Goal: Transaction & Acquisition: Book appointment/travel/reservation

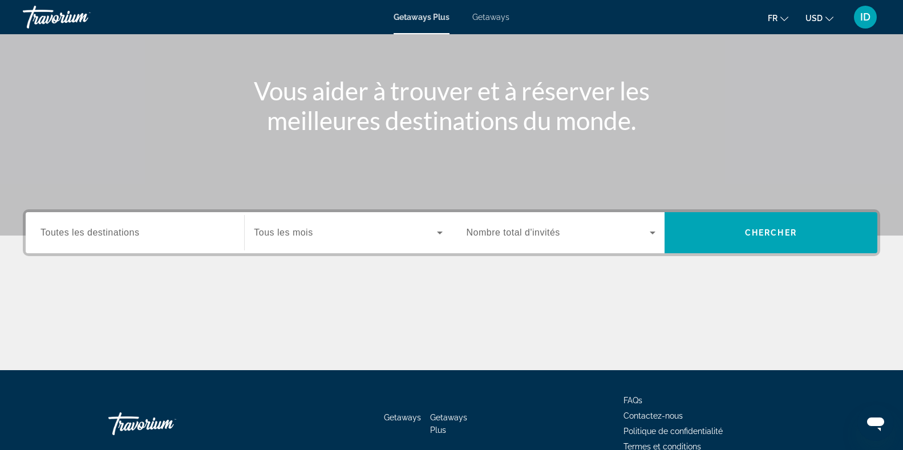
scroll to position [112, 0]
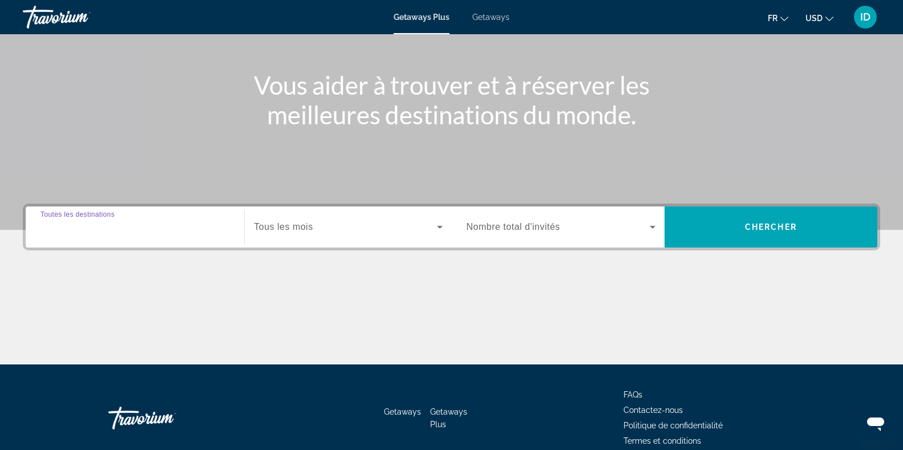
click at [184, 229] on input "Destination Toutes les destinations" at bounding box center [135, 228] width 189 height 14
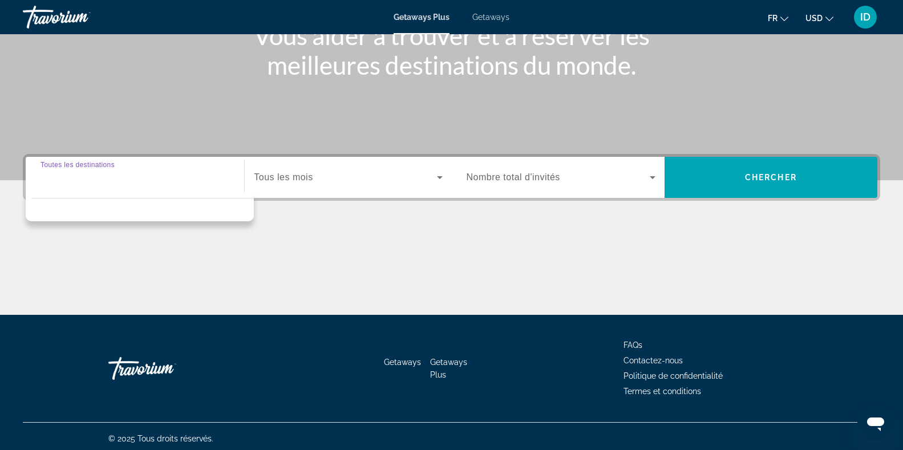
scroll to position [167, 0]
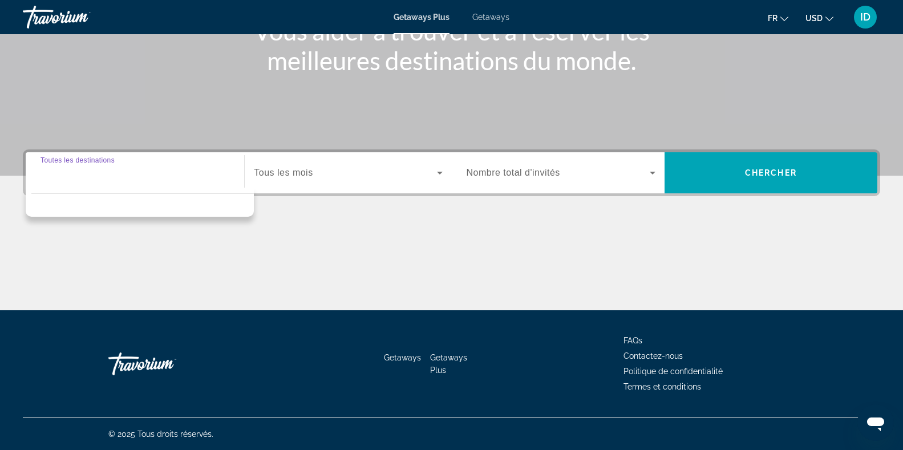
click at [141, 184] on div "Search widget" at bounding box center [135, 173] width 189 height 33
click at [107, 167] on input "Destination Toutes les destinations" at bounding box center [135, 174] width 189 height 14
click at [397, 173] on span "Search widget" at bounding box center [345, 173] width 183 height 14
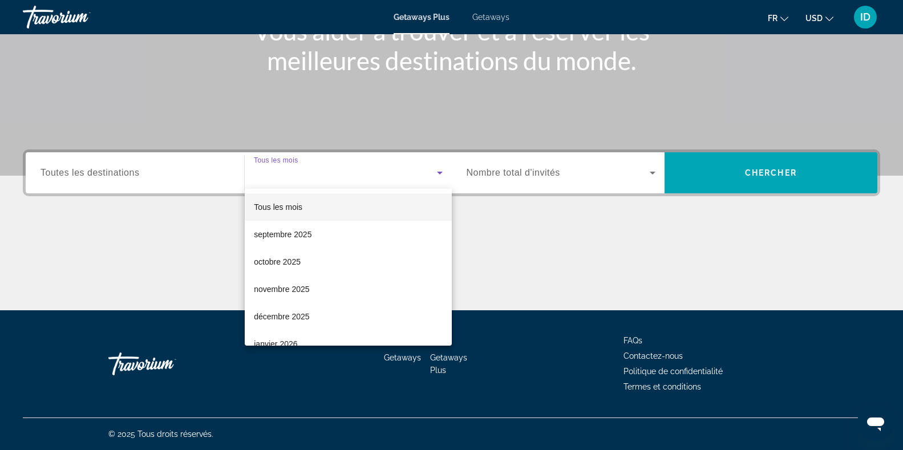
click at [169, 179] on div at bounding box center [451, 225] width 903 height 450
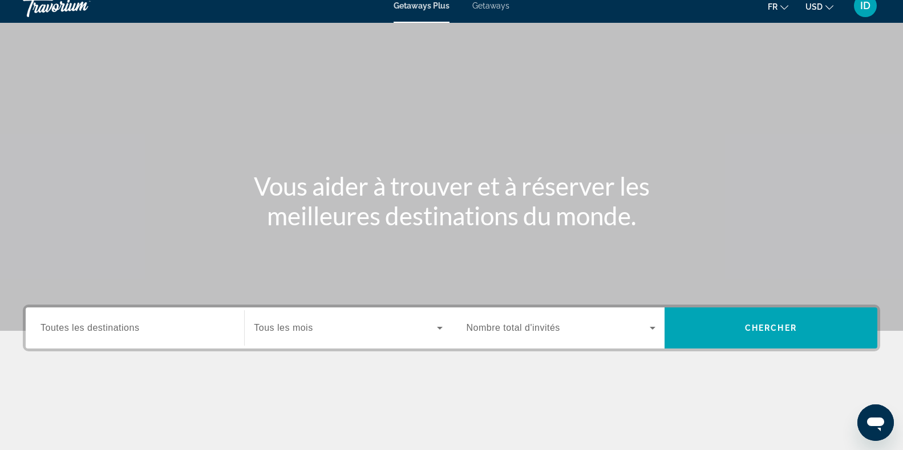
scroll to position [7, 0]
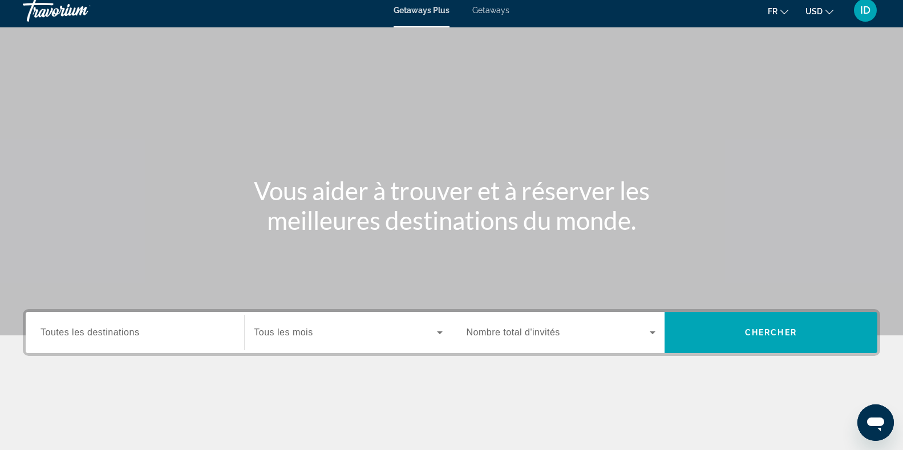
click at [901, 58] on div "Main content" at bounding box center [451, 164] width 903 height 342
click at [496, 13] on span "Getaways" at bounding box center [490, 10] width 37 height 9
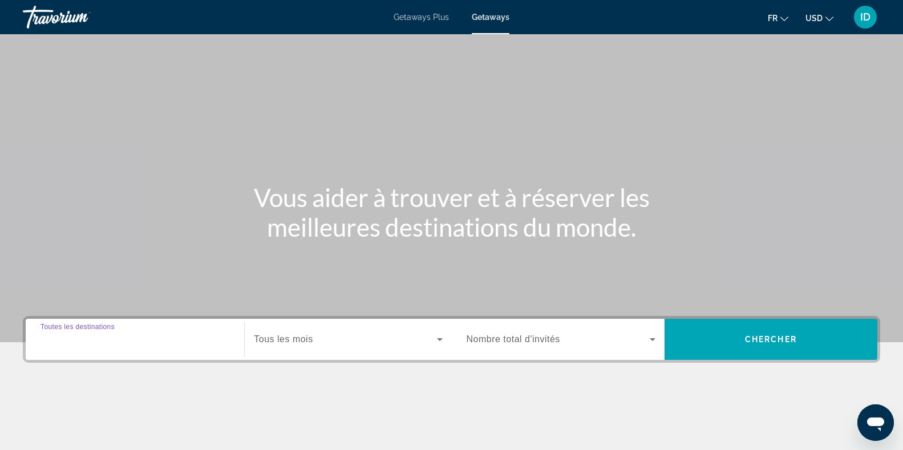
click at [160, 340] on input "Destination Toutes les destinations" at bounding box center [135, 340] width 189 height 14
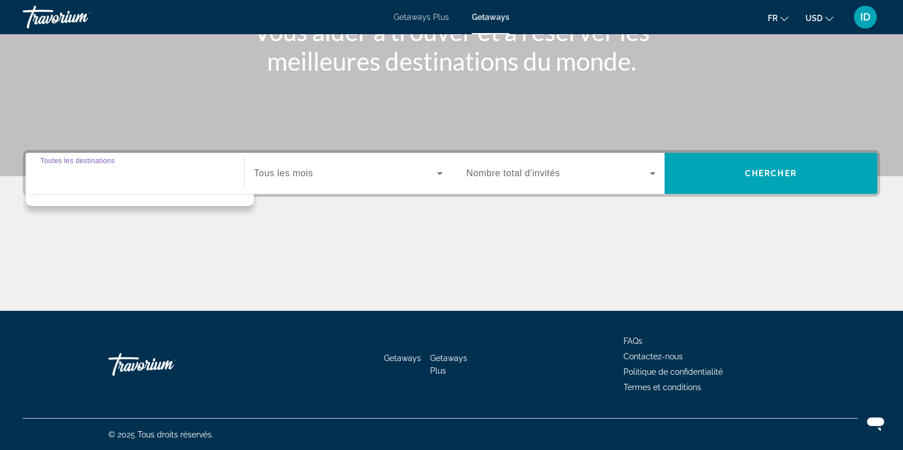
scroll to position [167, 0]
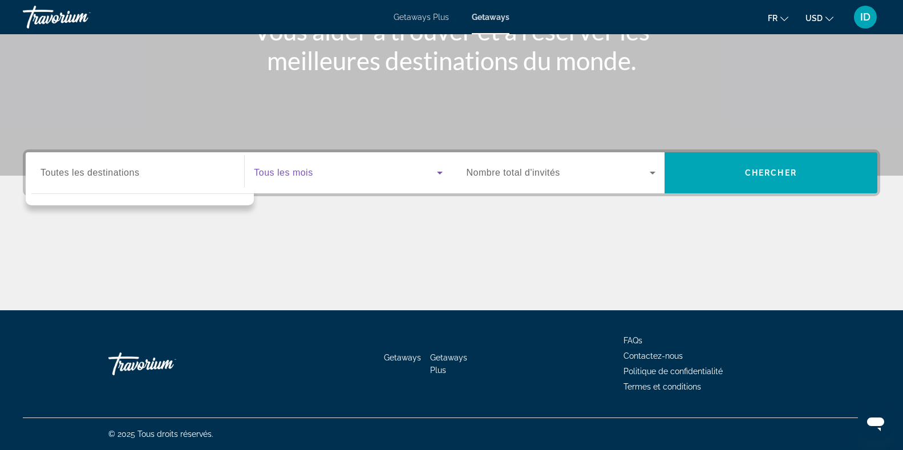
click at [383, 175] on span "Search widget" at bounding box center [345, 173] width 183 height 14
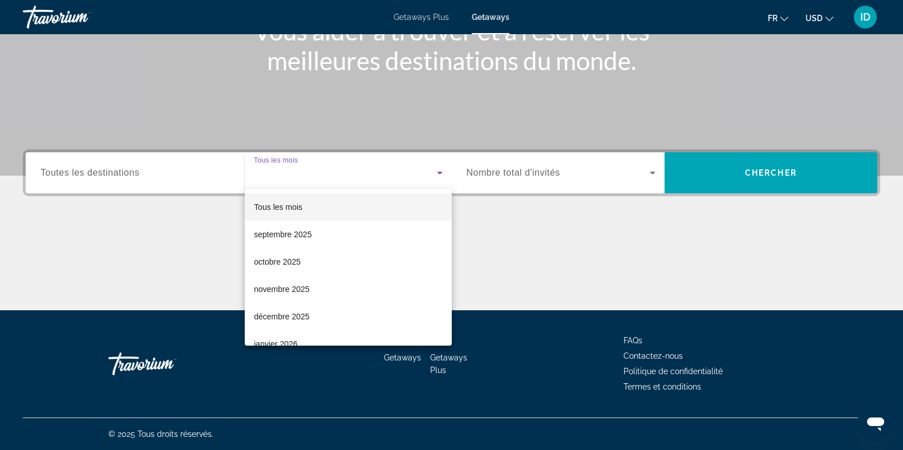
click at [383, 175] on div at bounding box center [451, 225] width 903 height 450
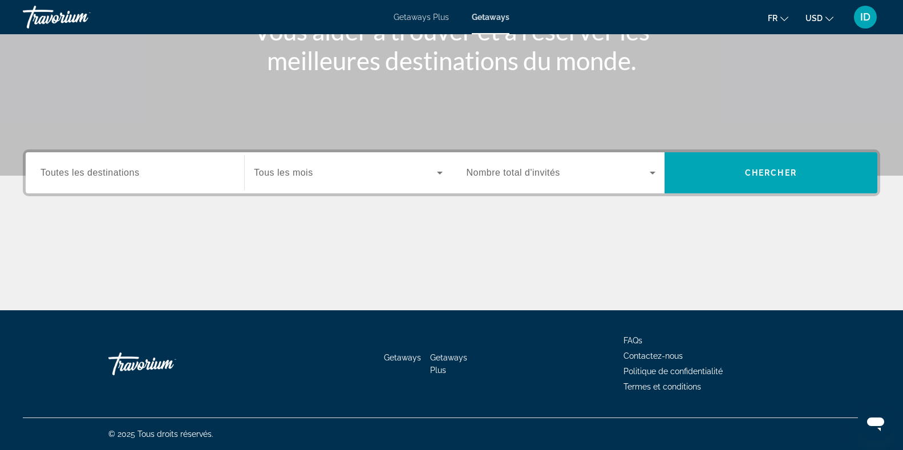
click at [383, 175] on span "Search widget" at bounding box center [345, 173] width 183 height 14
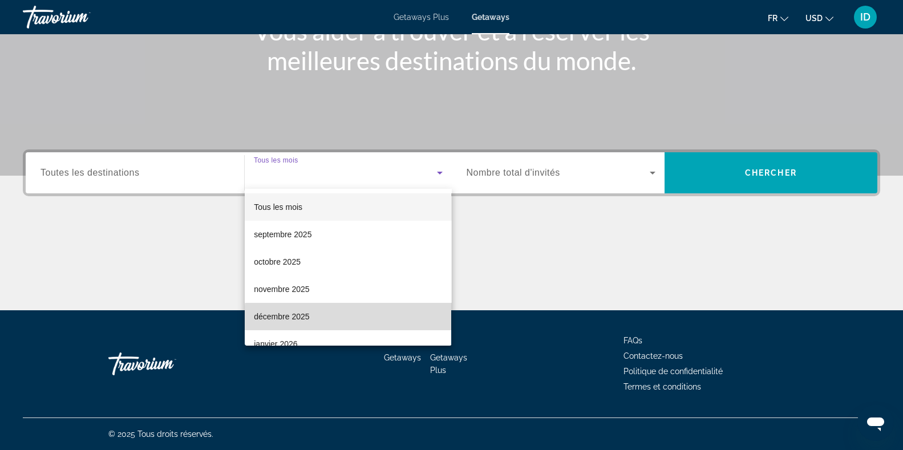
click at [386, 324] on mat-option "décembre 2025" at bounding box center [348, 316] width 207 height 27
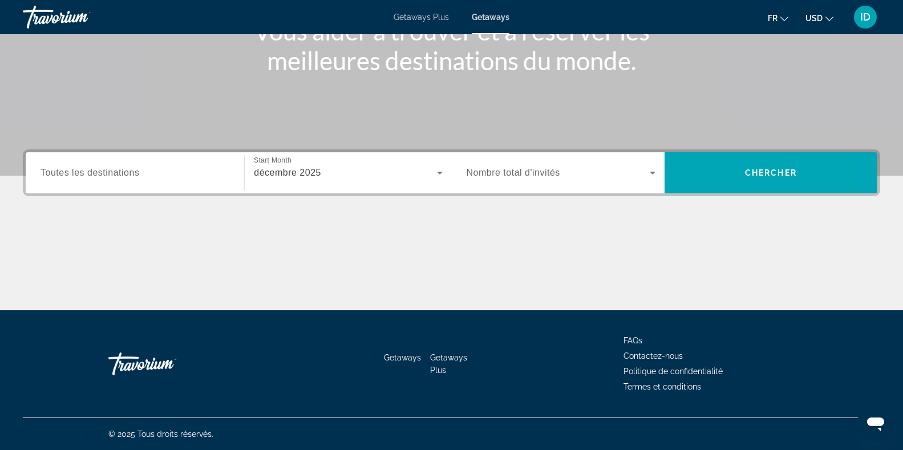
click at [534, 172] on span "Nombre total d'invités" at bounding box center [514, 173] width 94 height 10
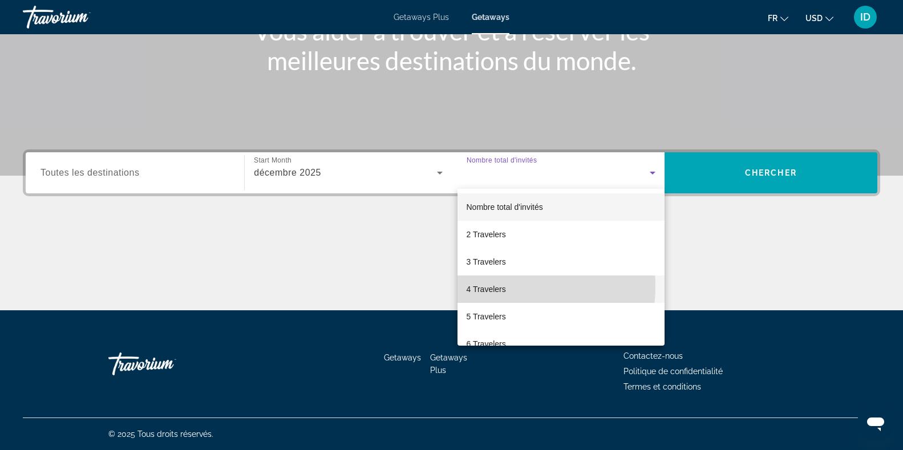
click at [503, 287] on font "4 Travelers" at bounding box center [486, 289] width 39 height 9
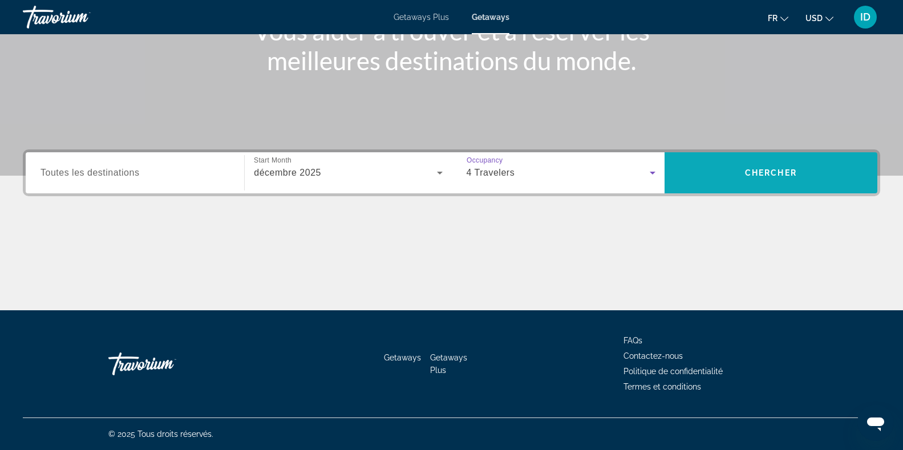
click at [767, 175] on span "Chercher" at bounding box center [771, 172] width 52 height 9
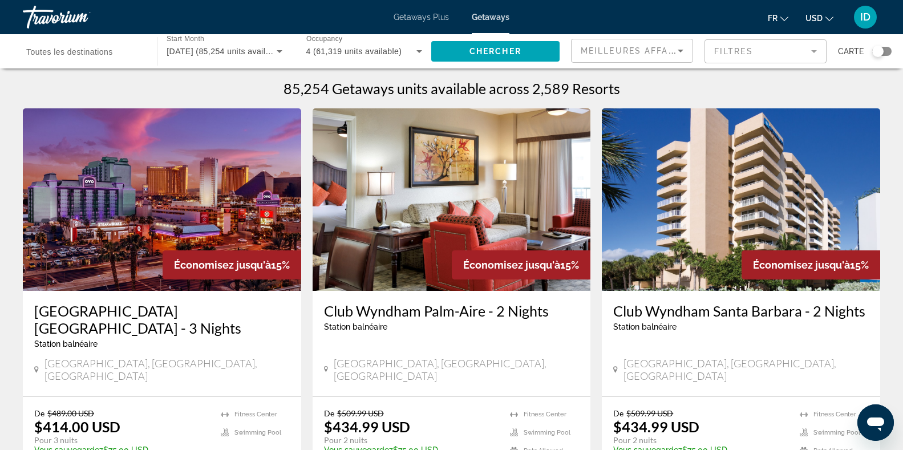
click at [658, 52] on span "Meilleures affaires" at bounding box center [636, 50] width 110 height 9
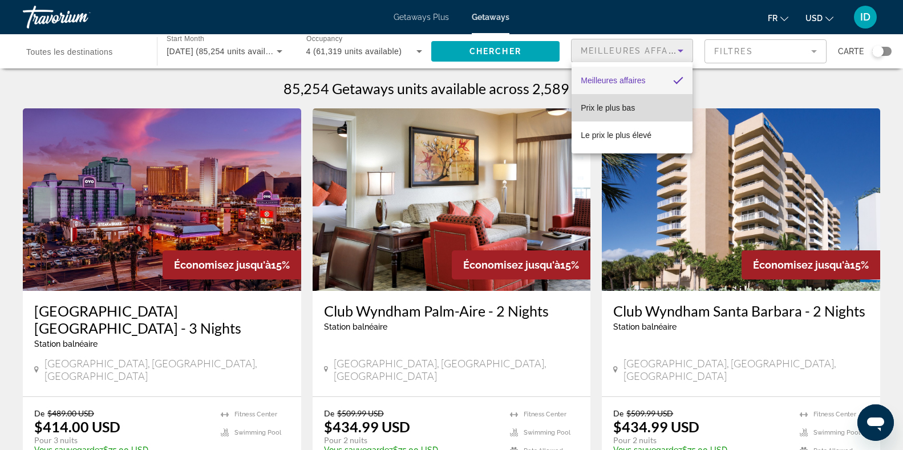
click at [613, 111] on span "Prix ​​le plus bas" at bounding box center [608, 107] width 54 height 9
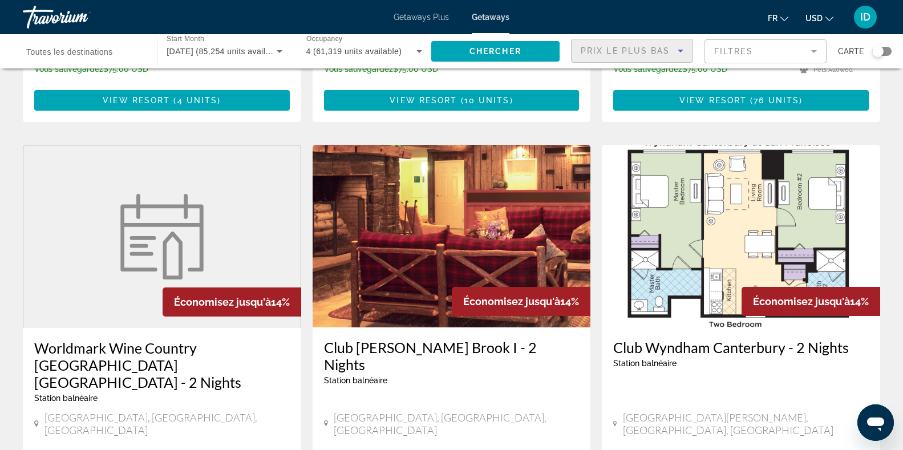
scroll to position [1275, 0]
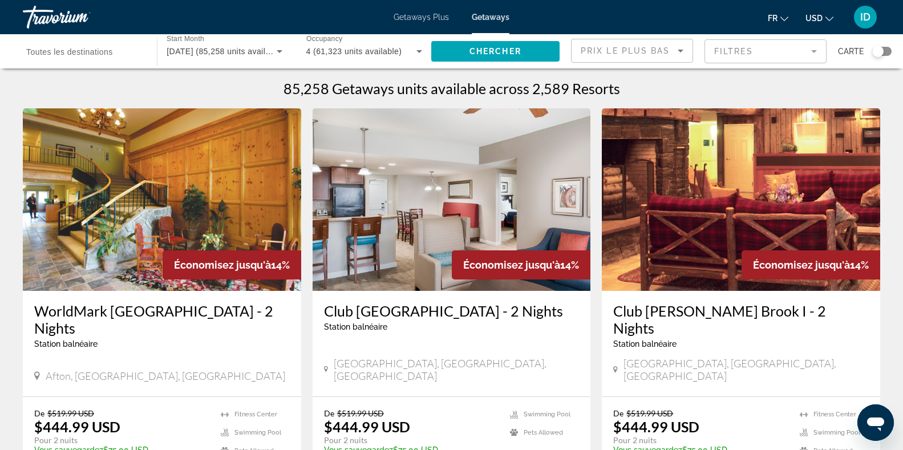
click at [88, 55] on span "Toutes les destinations" at bounding box center [69, 51] width 87 height 9
click at [88, 55] on input "Destination Toutes les destinations" at bounding box center [84, 52] width 116 height 14
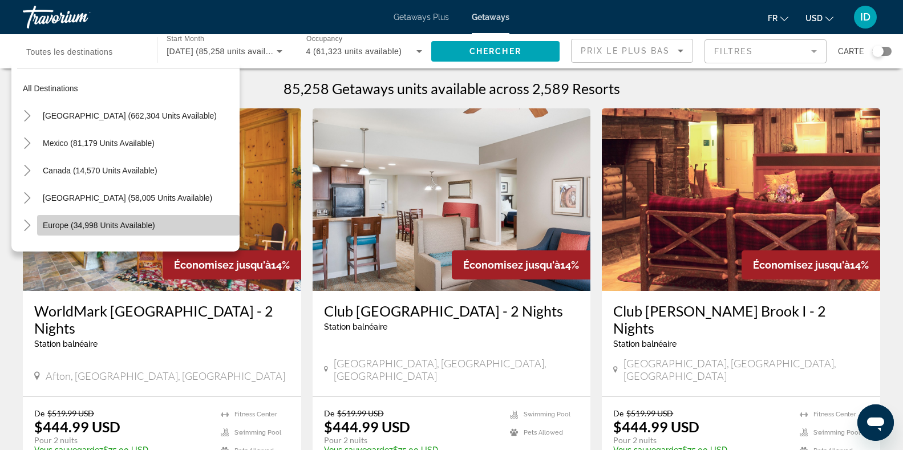
click at [142, 219] on span "Search widget" at bounding box center [138, 225] width 203 height 27
type input "**********"
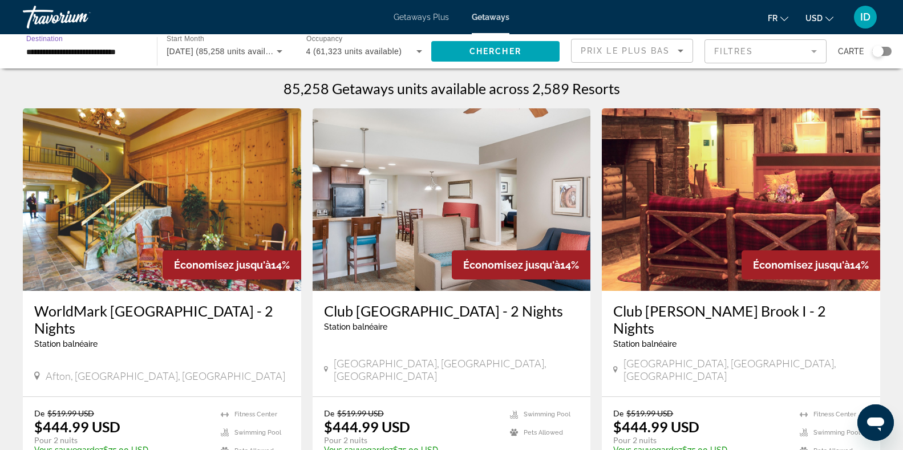
click at [814, 51] on mat-form-field "Filtres" at bounding box center [766, 51] width 122 height 24
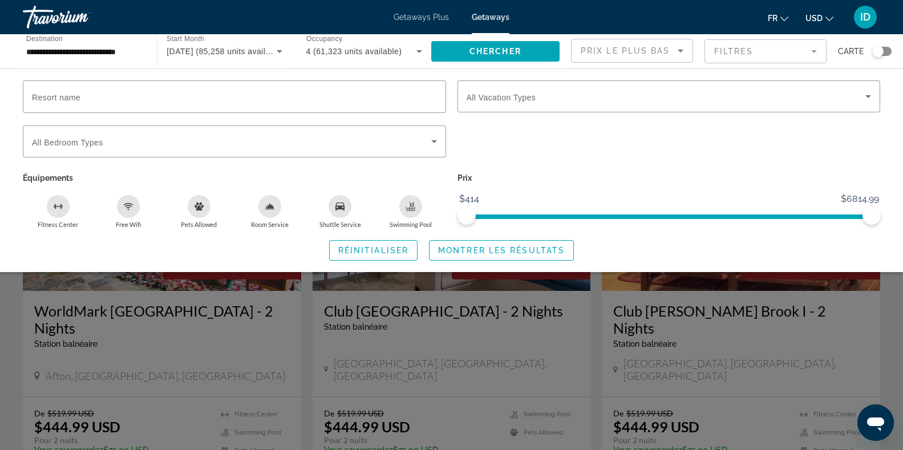
click at [811, 51] on mat-form-field "Filtres" at bounding box center [766, 51] width 122 height 24
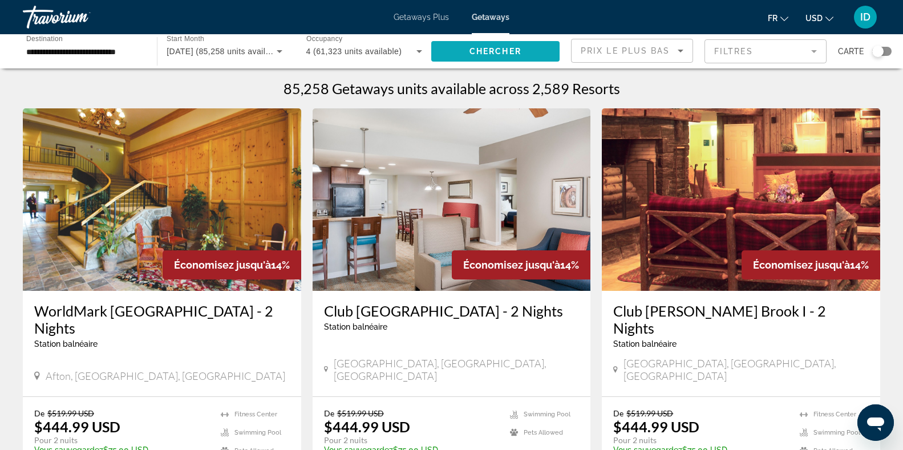
click at [457, 52] on span "Search widget" at bounding box center [495, 51] width 128 height 27
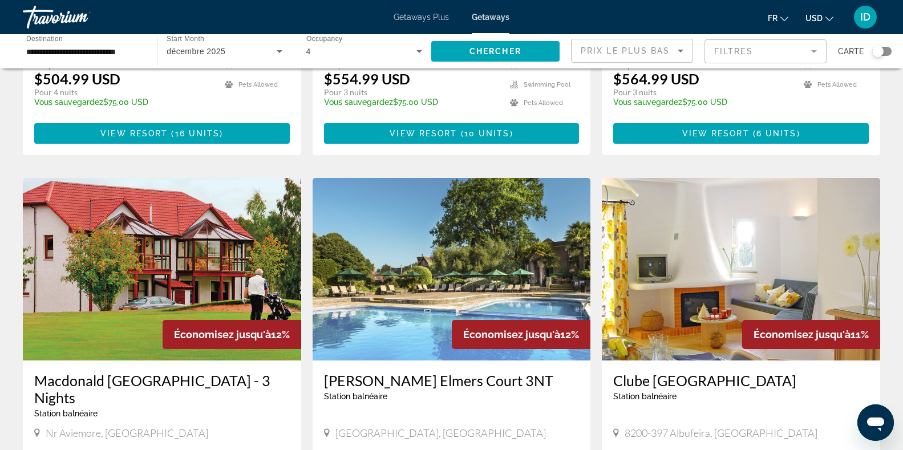
scroll to position [375, 0]
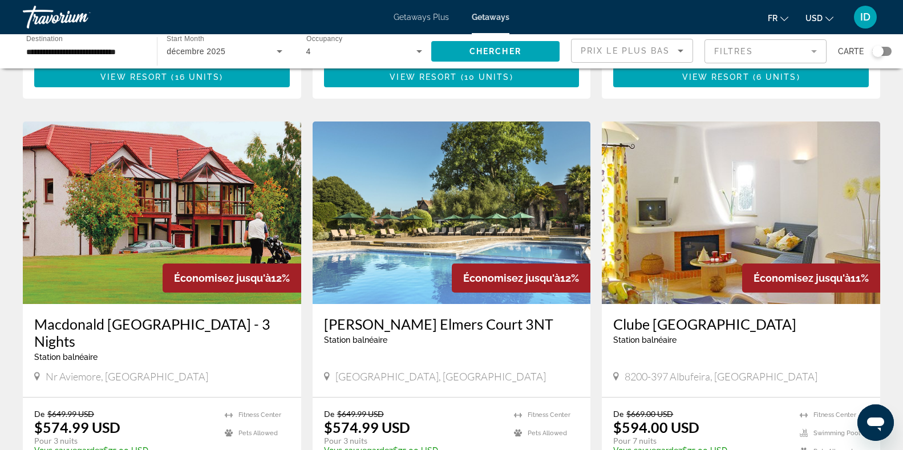
drag, startPoint x: 907, startPoint y: 2, endPoint x: 59, endPoint y: 51, distance: 849.4
click at [59, 51] on input "**********" at bounding box center [84, 52] width 116 height 14
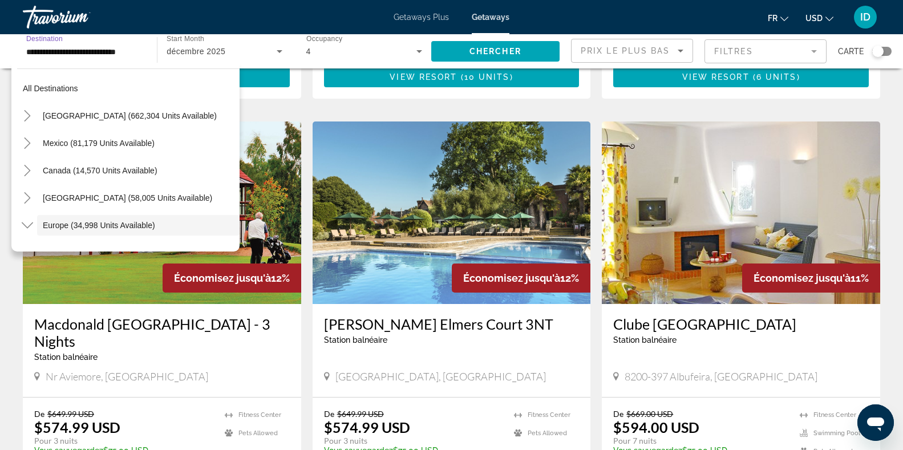
scroll to position [68, 0]
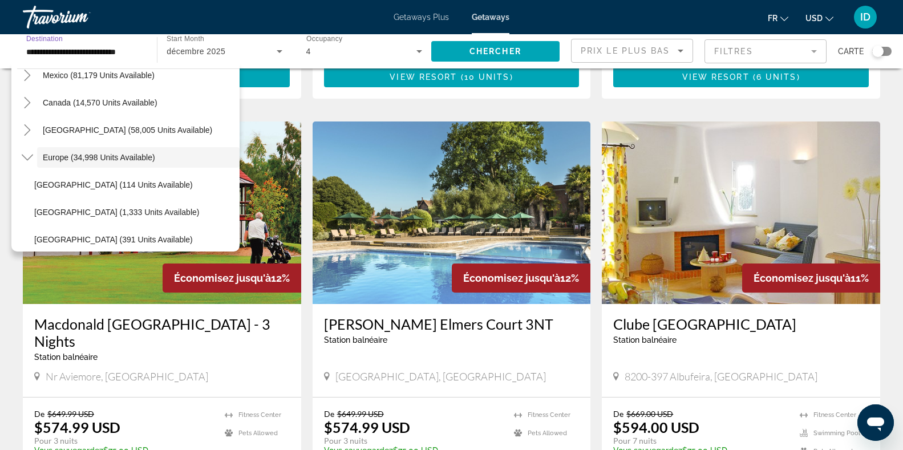
click at [59, 51] on input "**********" at bounding box center [84, 52] width 116 height 14
click at [146, 155] on span "Europe (34,998 units available)" at bounding box center [99, 157] width 112 height 9
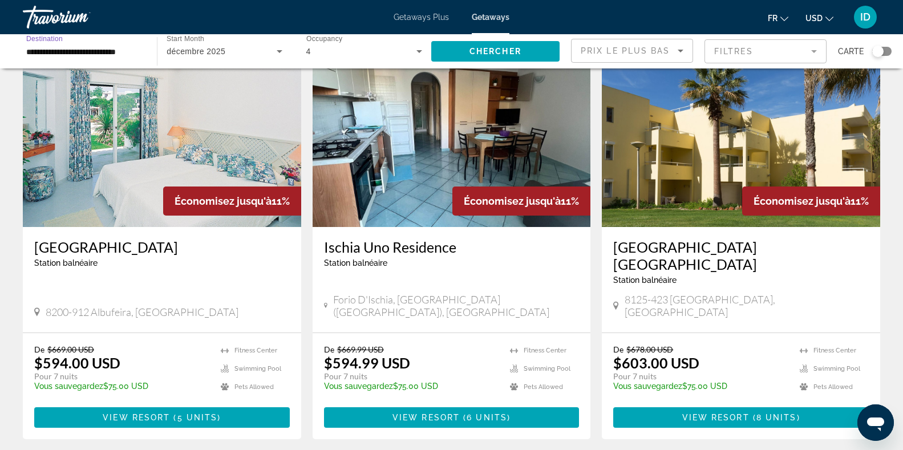
scroll to position [857, 0]
click at [763, 345] on div "De $678.00 USD $603.00 USD Pour 7 nuits Vous sauvegardez $75.00 USD temp" at bounding box center [700, 372] width 175 height 54
click at [720, 413] on span "View Resort" at bounding box center [715, 417] width 67 height 9
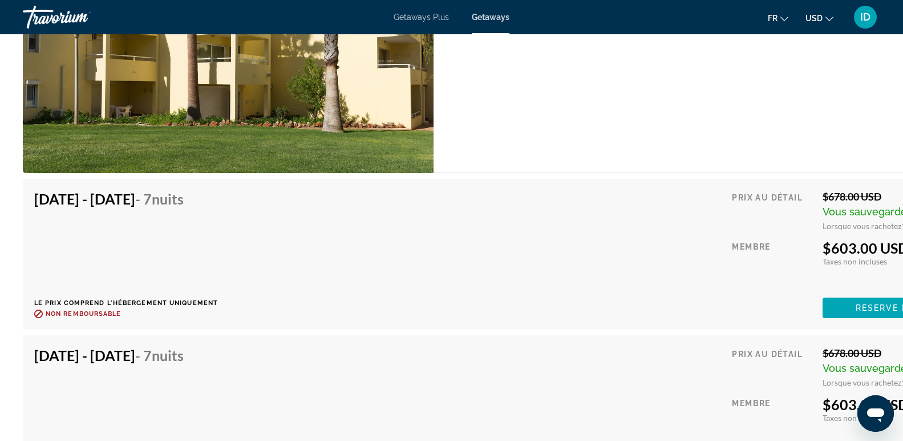
scroll to position [2383, 0]
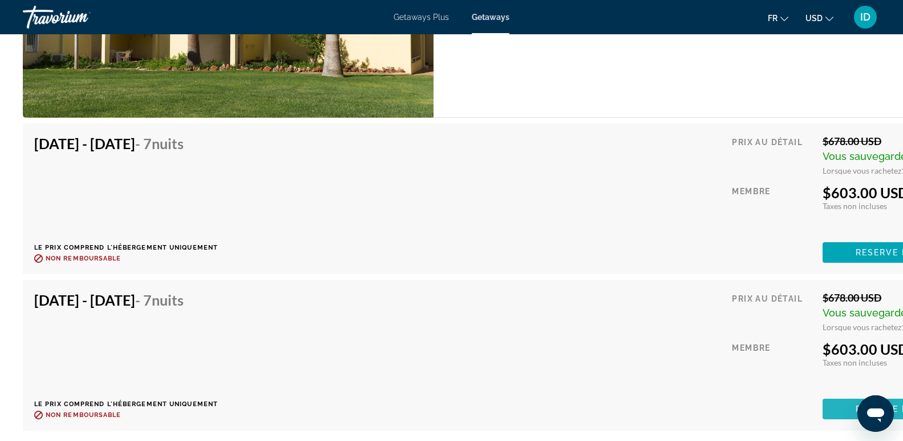
click at [854, 395] on span "Main content" at bounding box center [911, 408] width 177 height 27
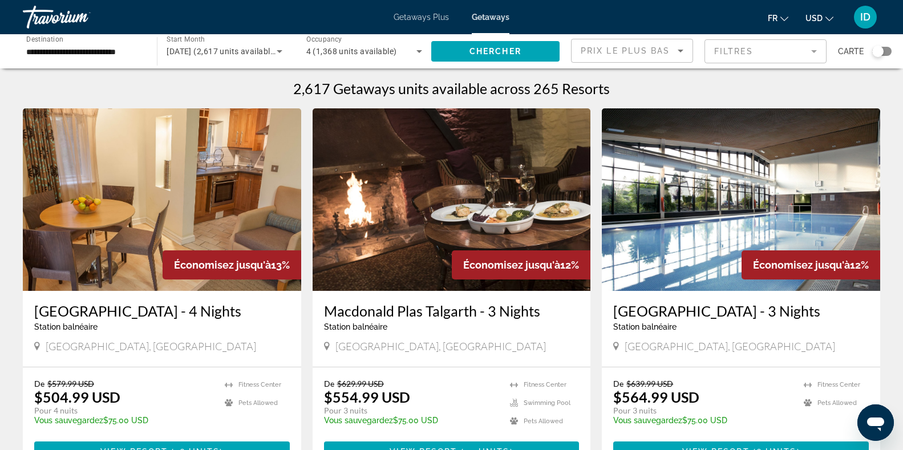
click at [637, 47] on span "Prix ​​le plus bas" at bounding box center [626, 50] width 90 height 9
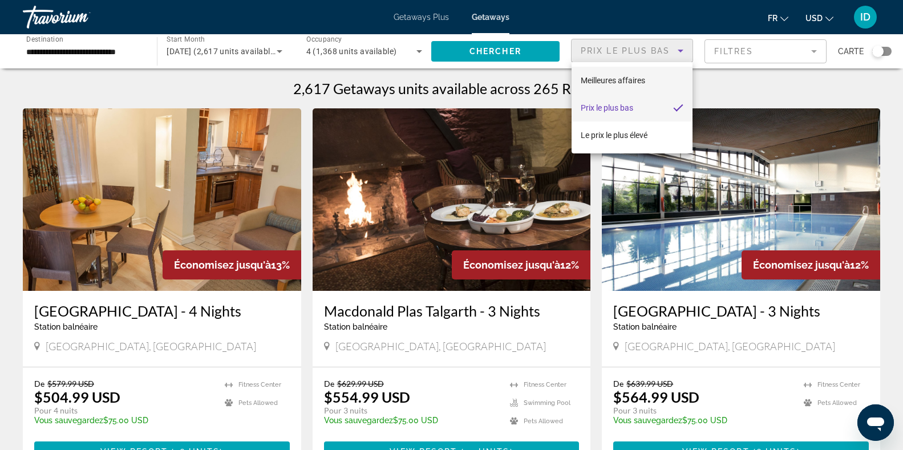
click at [636, 82] on span "Meilleures affaires" at bounding box center [613, 80] width 64 height 9
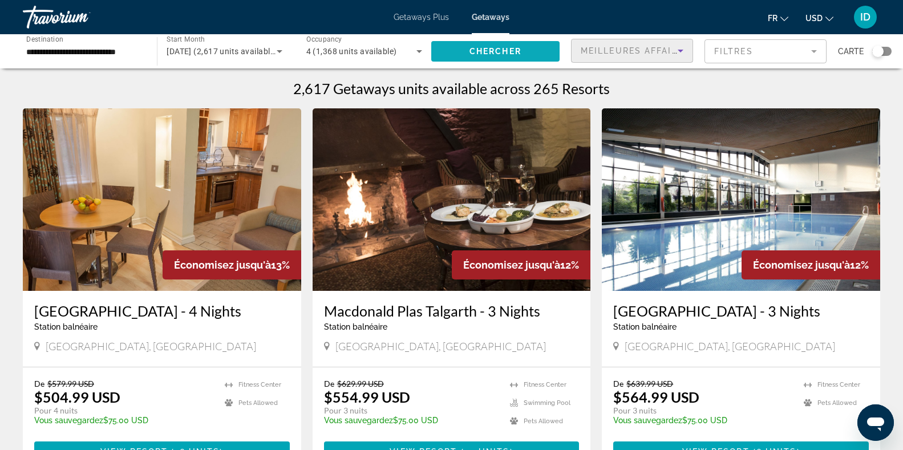
click at [460, 50] on span "Search widget" at bounding box center [495, 51] width 128 height 27
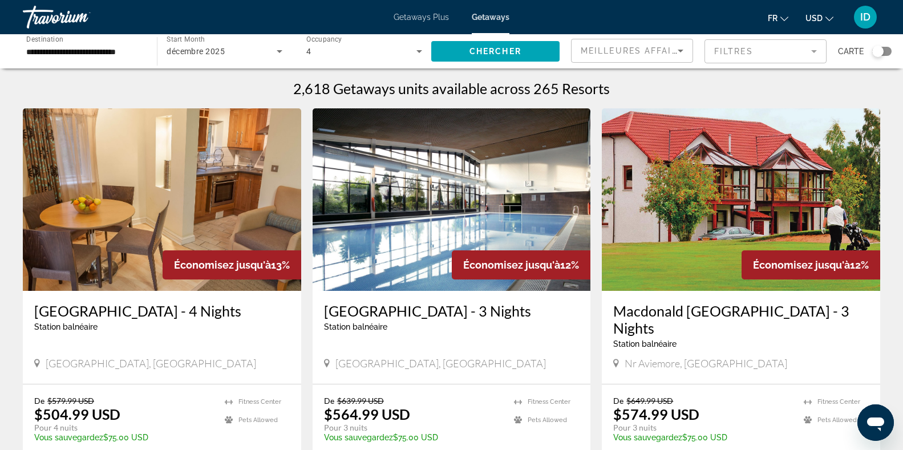
click at [311, 53] on span "4" at bounding box center [308, 51] width 5 height 9
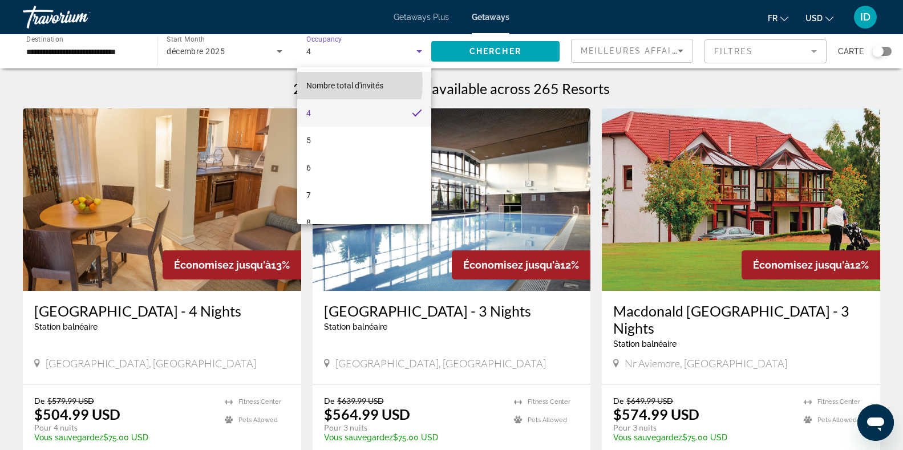
click at [324, 83] on span "Nombre total d'invités" at bounding box center [344, 85] width 77 height 9
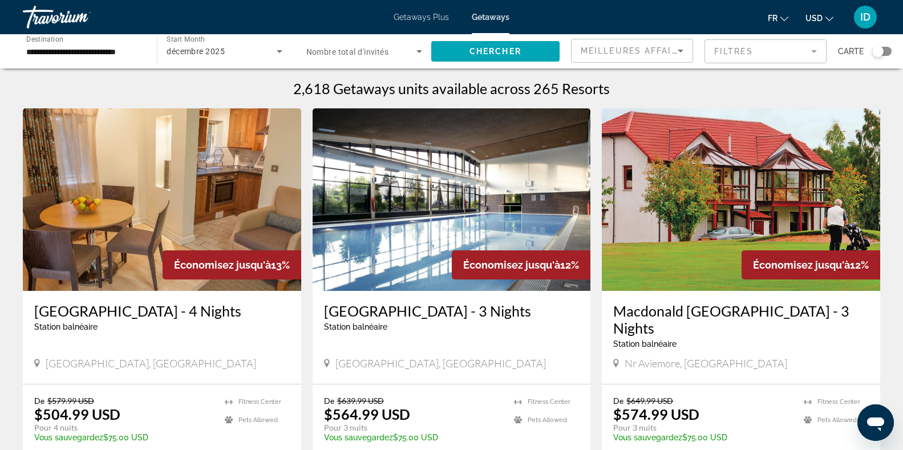
click at [381, 51] on span "Nombre total d'invités" at bounding box center [347, 51] width 83 height 9
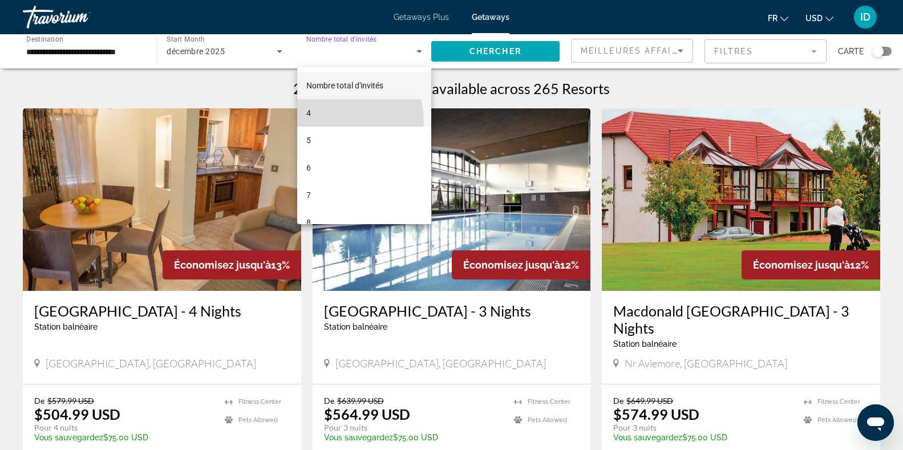
click at [326, 122] on mat-option "4" at bounding box center [364, 112] width 134 height 27
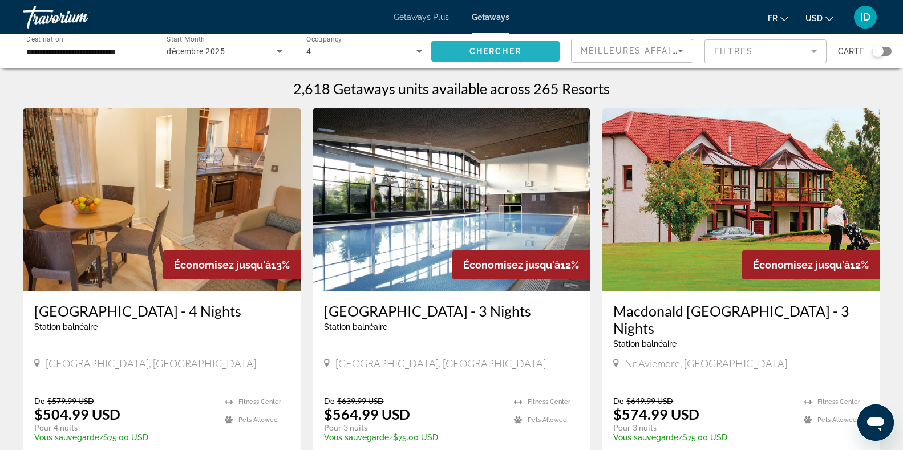
click at [505, 49] on span "Chercher" at bounding box center [496, 51] width 52 height 9
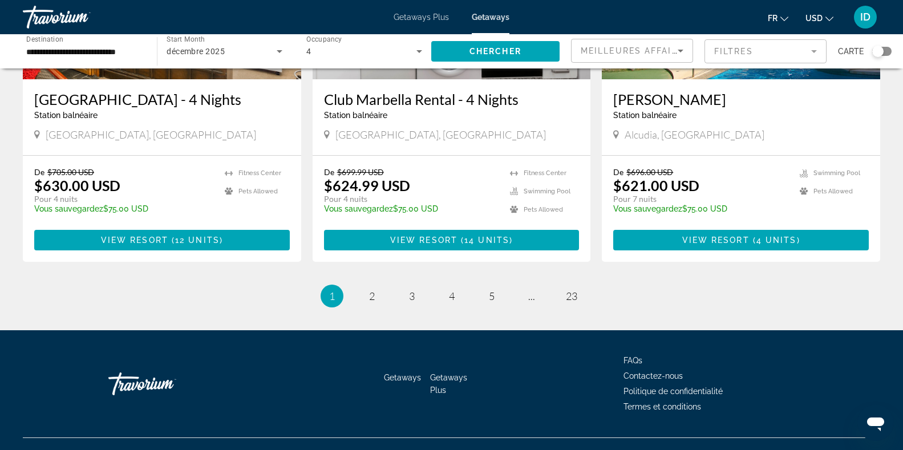
scroll to position [1413, 0]
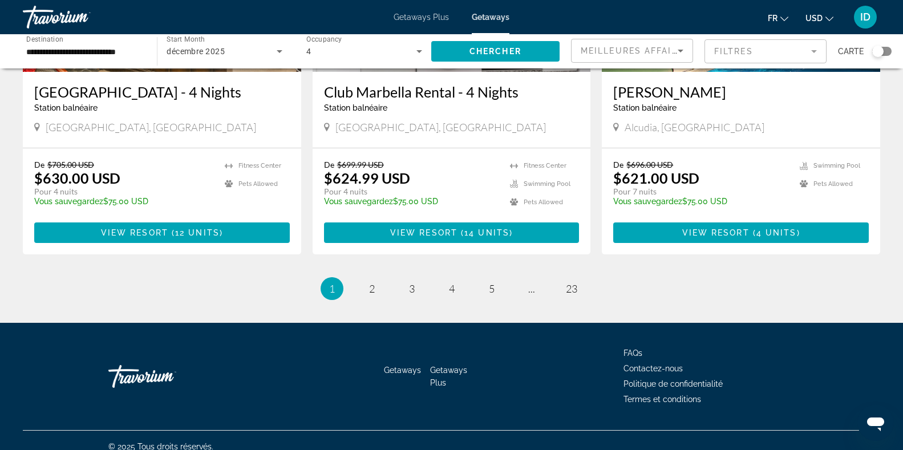
click at [891, 50] on div "Search widget" at bounding box center [881, 51] width 19 height 9
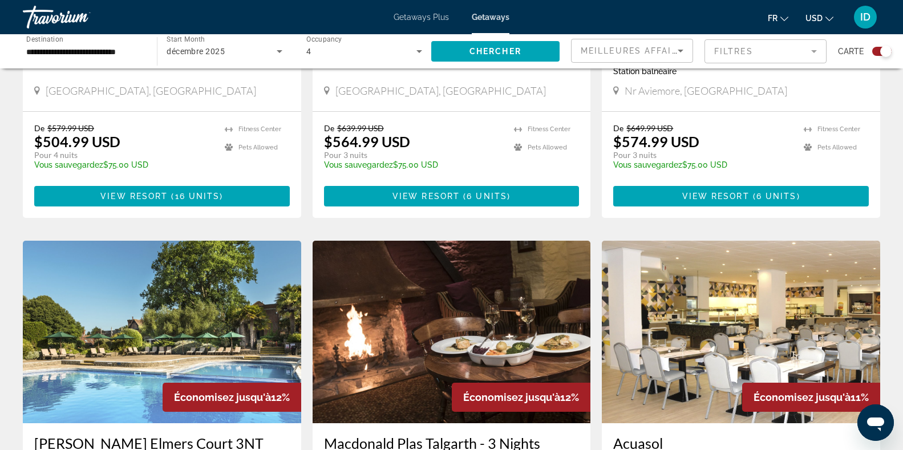
scroll to position [0, 0]
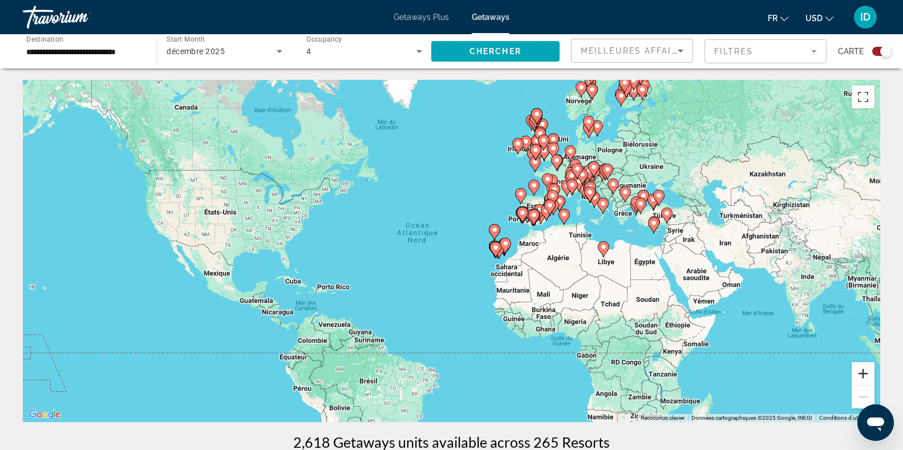
click at [867, 371] on button "Zoom avant" at bounding box center [863, 373] width 23 height 23
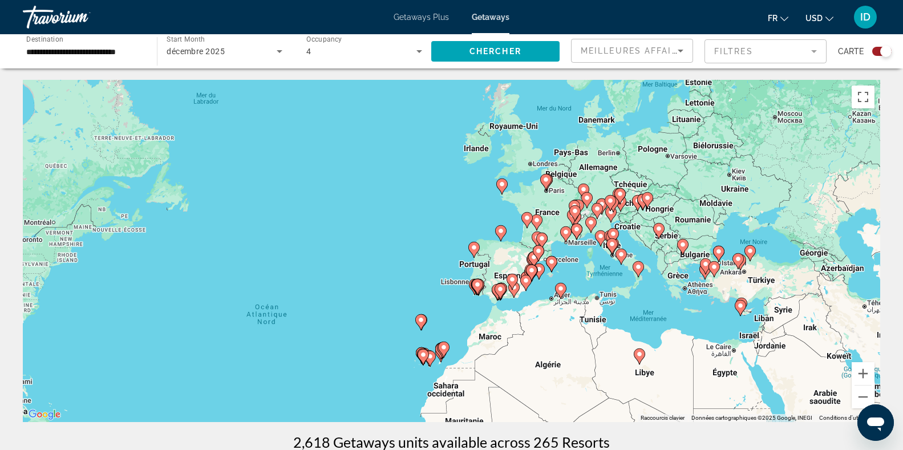
drag, startPoint x: 749, startPoint y: 269, endPoint x: 629, endPoint y: 370, distance: 156.7
click at [629, 370] on div "Pour activer le glissement avec le clavier, appuyez sur Alt+Entrée. Une fois ce…" at bounding box center [452, 251] width 858 height 342
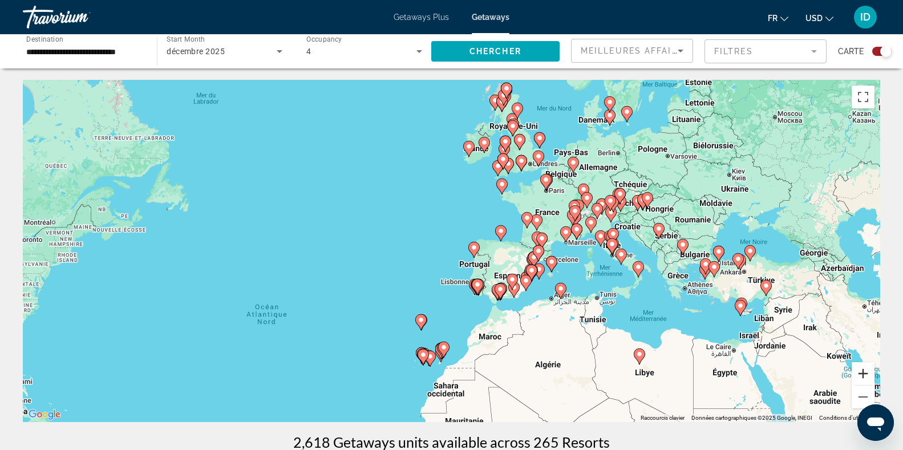
click at [866, 374] on button "Zoom avant" at bounding box center [863, 373] width 23 height 23
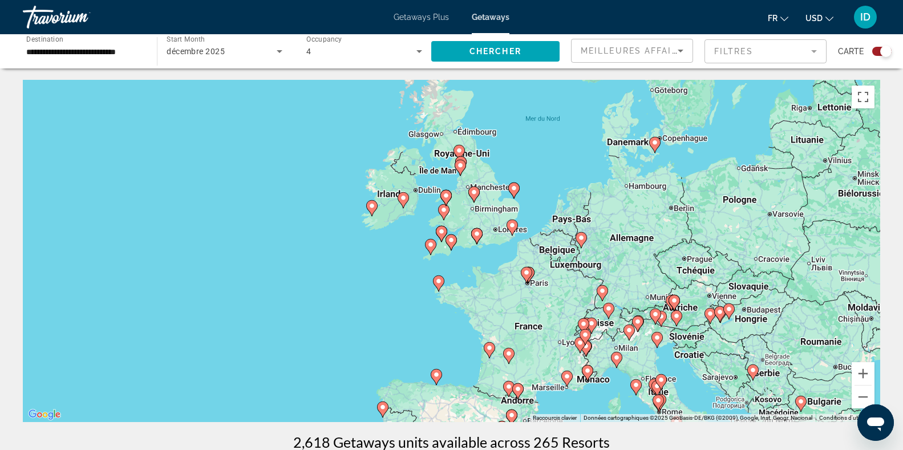
drag, startPoint x: 737, startPoint y: 194, endPoint x: 623, endPoint y: 348, distance: 191.7
click at [623, 348] on div "Pour activer le glissement avec le clavier, appuyez sur Alt+Entrée. Une fois ce…" at bounding box center [452, 251] width 858 height 342
click at [865, 371] on button "Zoom avant" at bounding box center [863, 373] width 23 height 23
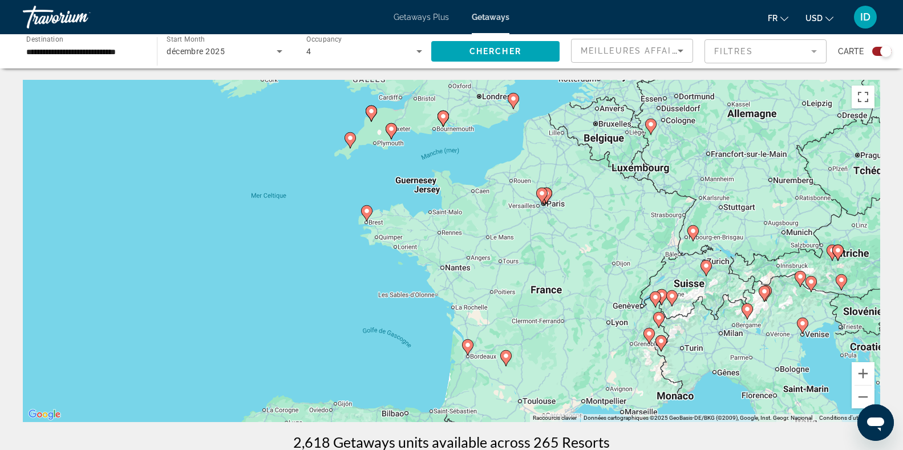
drag, startPoint x: 676, startPoint y: 332, endPoint x: 617, endPoint y: 217, distance: 129.4
click at [617, 217] on div "Pour activer le glissement avec le clavier, appuyez sur Alt+Entrée. Une fois ce…" at bounding box center [452, 251] width 858 height 342
click at [539, 190] on icon "Main content" at bounding box center [541, 194] width 10 height 15
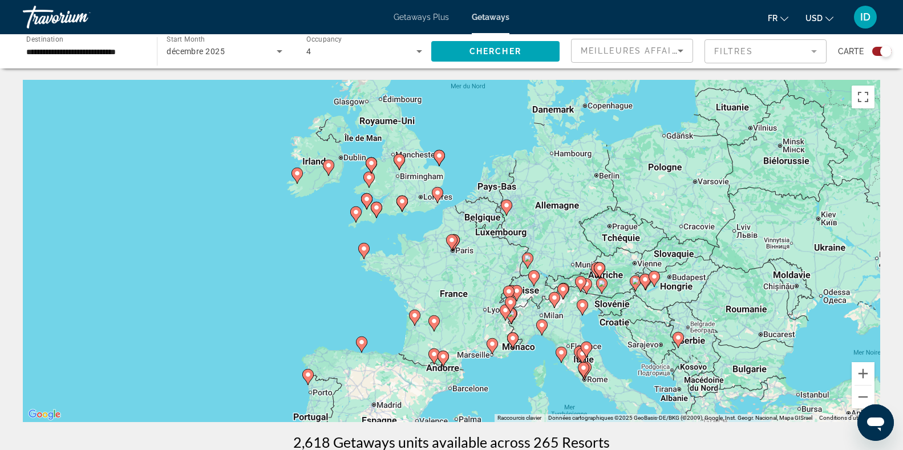
click at [451, 241] on image "Main content" at bounding box center [452, 240] width 7 height 7
type input "**********"
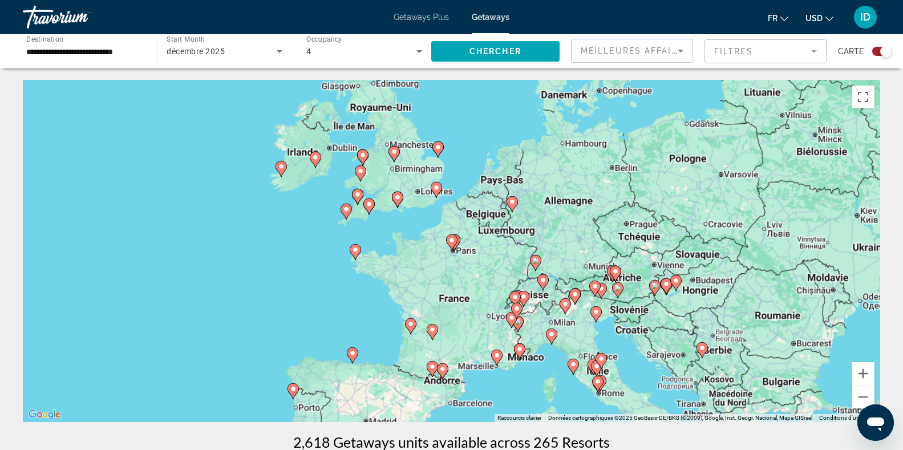
click at [451, 241] on image "Main content" at bounding box center [452, 240] width 7 height 7
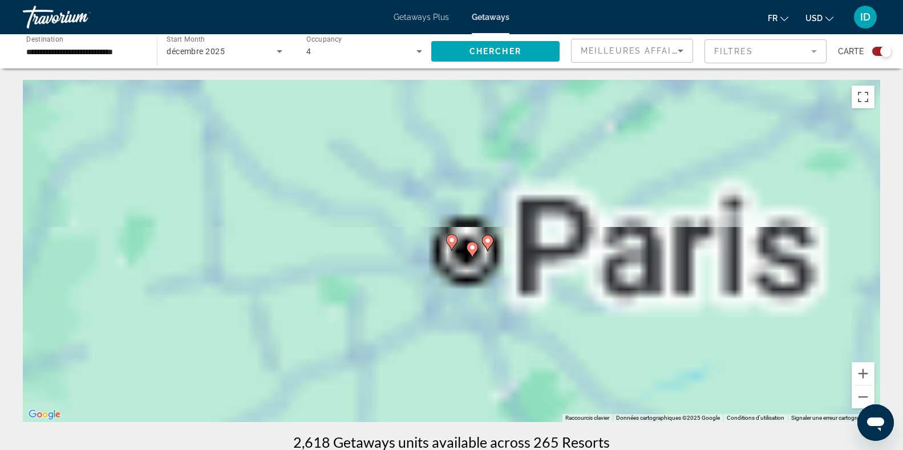
click at [451, 241] on image "Main content" at bounding box center [452, 240] width 7 height 7
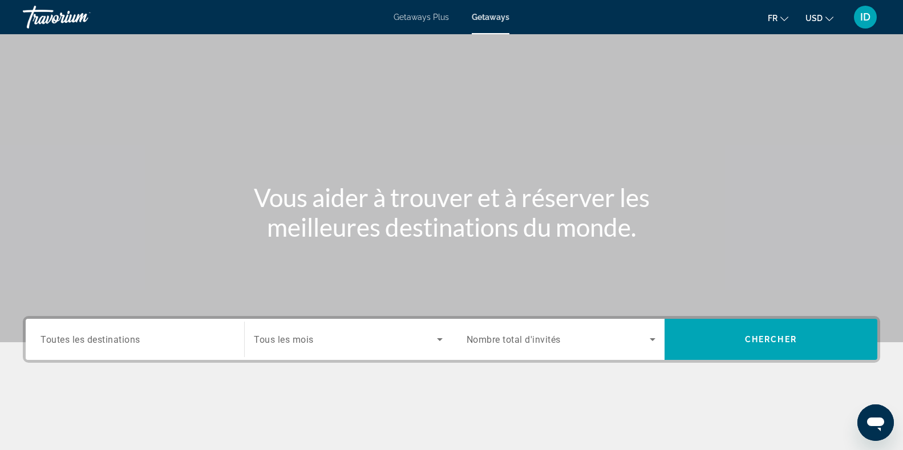
click at [440, 342] on icon "Search widget" at bounding box center [440, 340] width 14 height 14
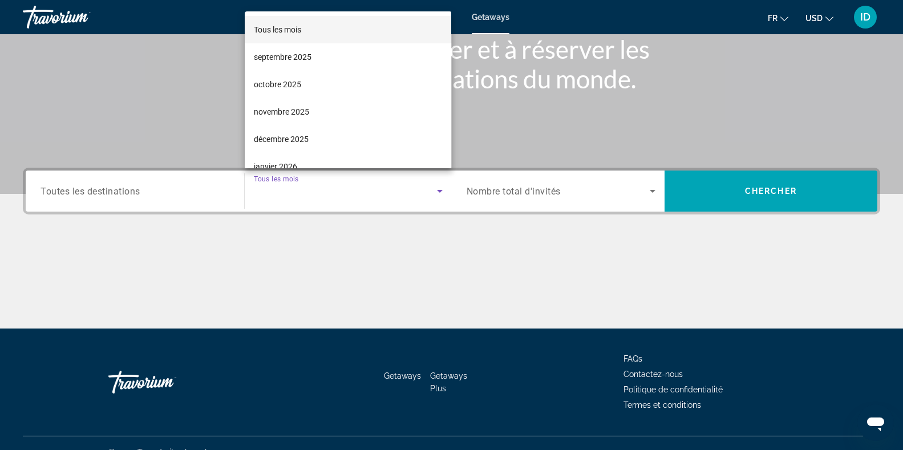
scroll to position [167, 0]
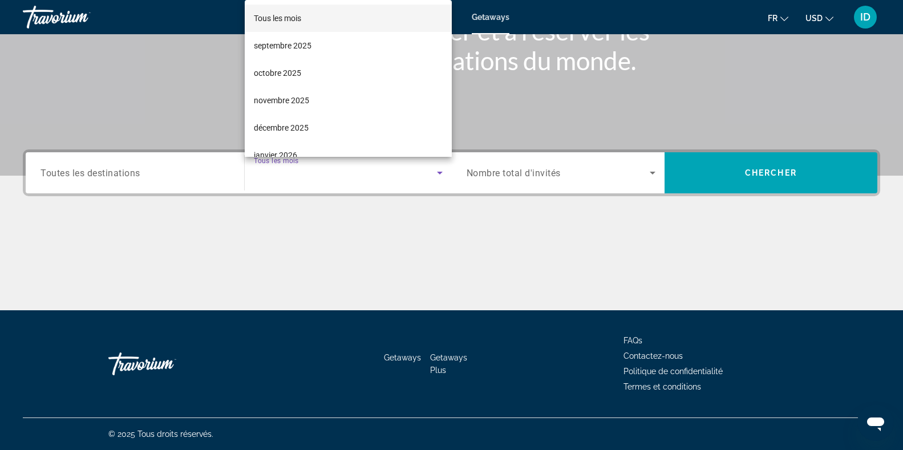
click at [43, 106] on div at bounding box center [451, 225] width 903 height 450
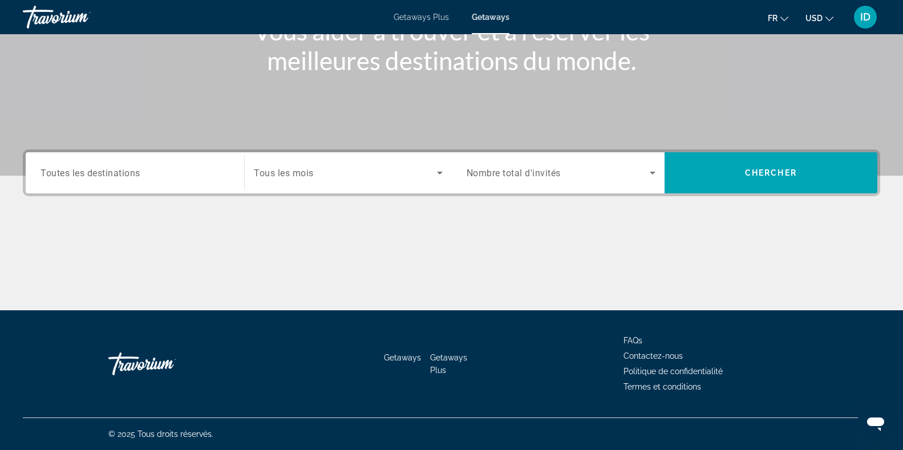
click at [430, 16] on span "Getaways Plus" at bounding box center [421, 17] width 55 height 9
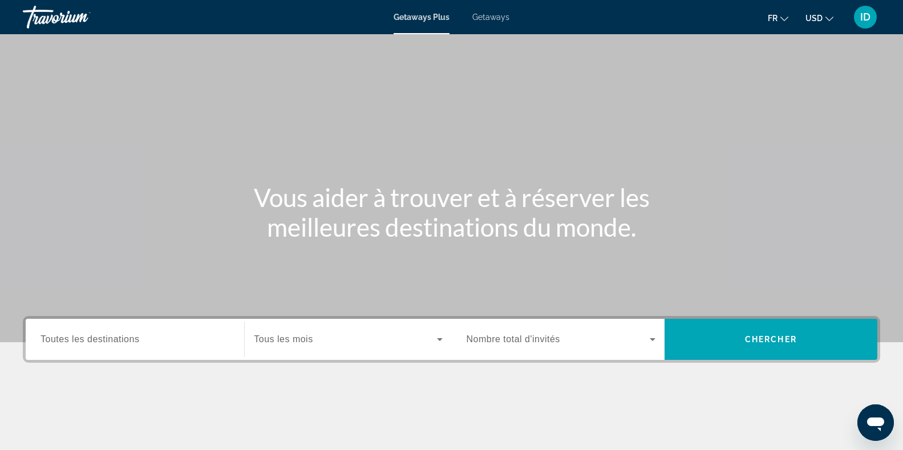
click at [138, 341] on span "Toutes les destinations" at bounding box center [90, 339] width 99 height 10
click at [138, 341] on input "Destination Toutes les destinations" at bounding box center [135, 340] width 189 height 14
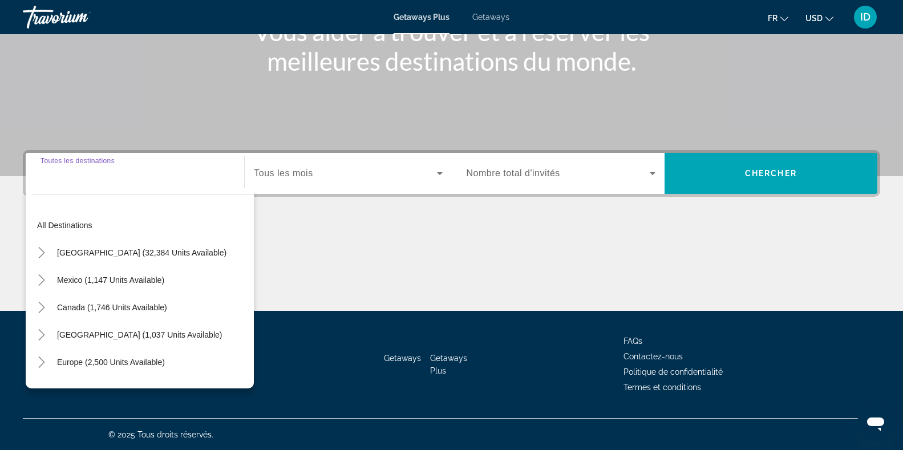
scroll to position [167, 0]
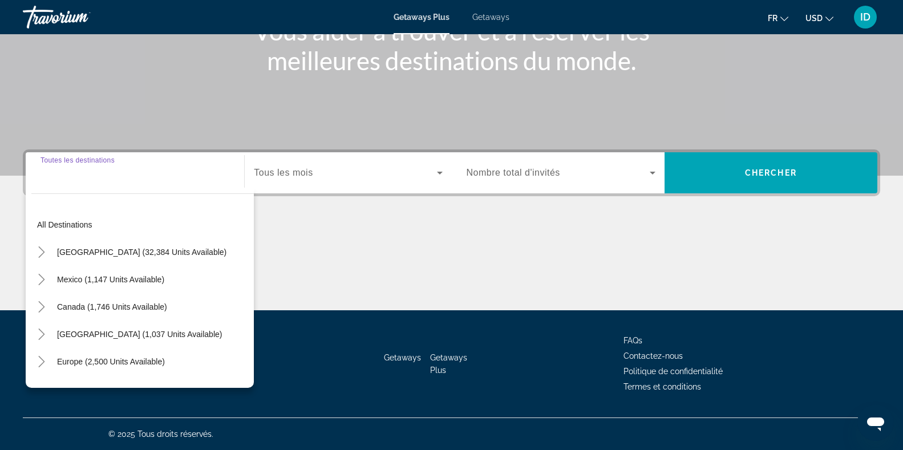
click at [818, 20] on span "USD" at bounding box center [814, 18] width 17 height 9
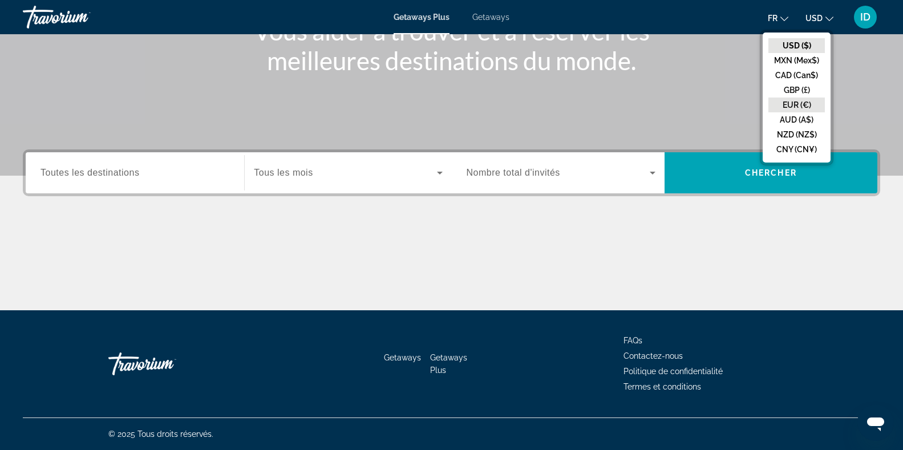
click at [793, 102] on button "EUR (€)" at bounding box center [797, 105] width 56 height 15
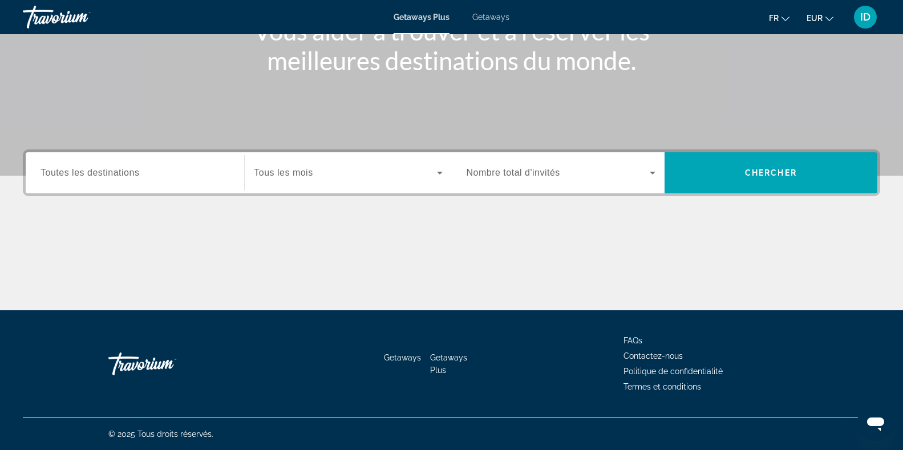
click at [229, 163] on div "Search widget" at bounding box center [135, 173] width 189 height 33
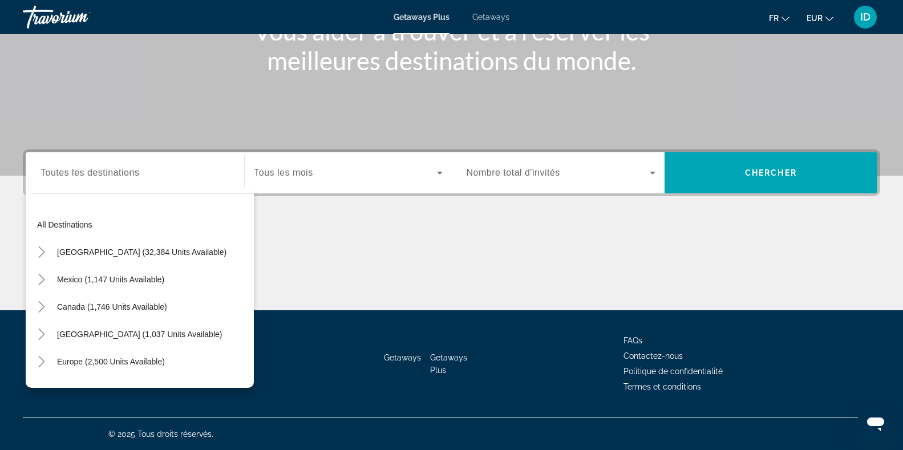
click at [165, 190] on div "All destinations [GEOGRAPHIC_DATA] (32,384 units available) [GEOGRAPHIC_DATA] (…" at bounding box center [140, 288] width 228 height 200
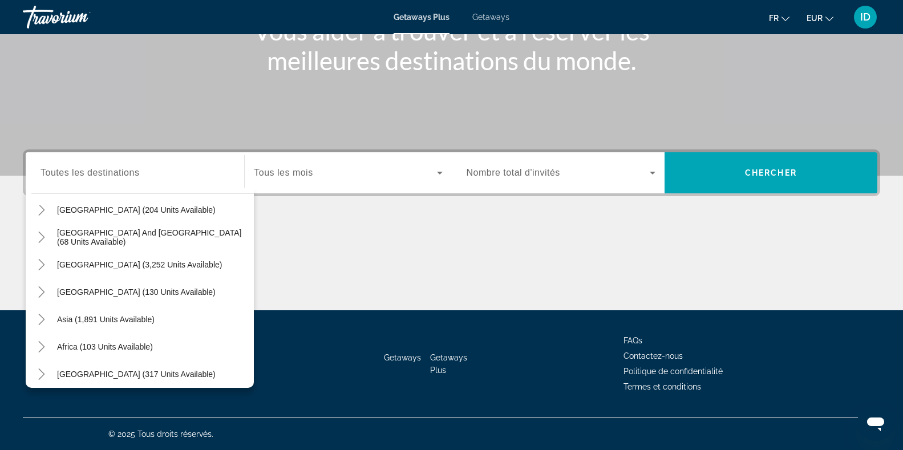
scroll to position [185, 0]
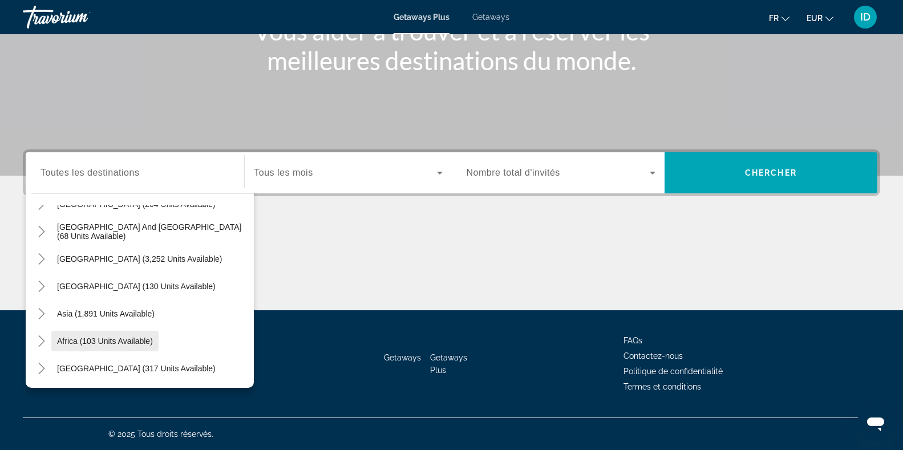
click at [116, 342] on span "Africa (103 units available)" at bounding box center [105, 341] width 96 height 9
type input "**********"
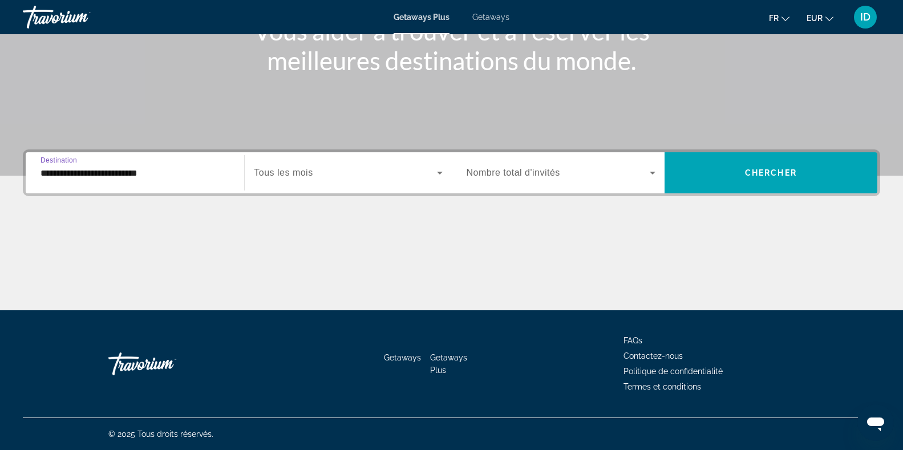
click at [442, 172] on icon "Search widget" at bounding box center [440, 173] width 6 height 3
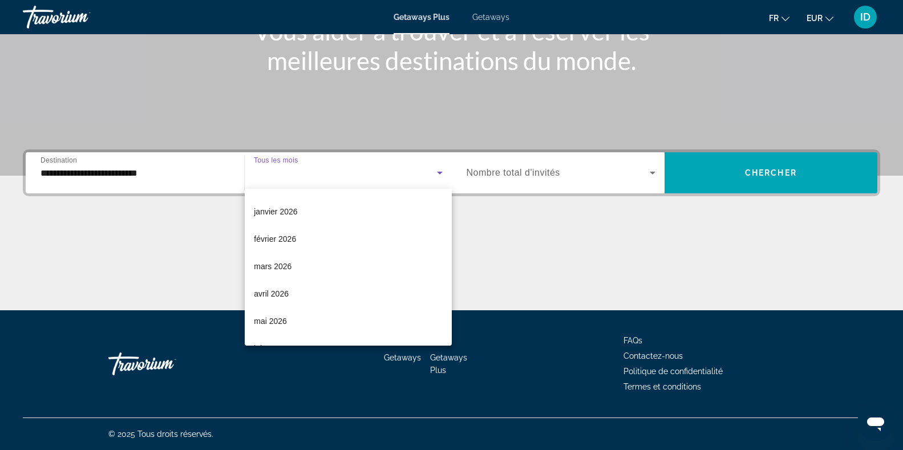
scroll to position [137, 0]
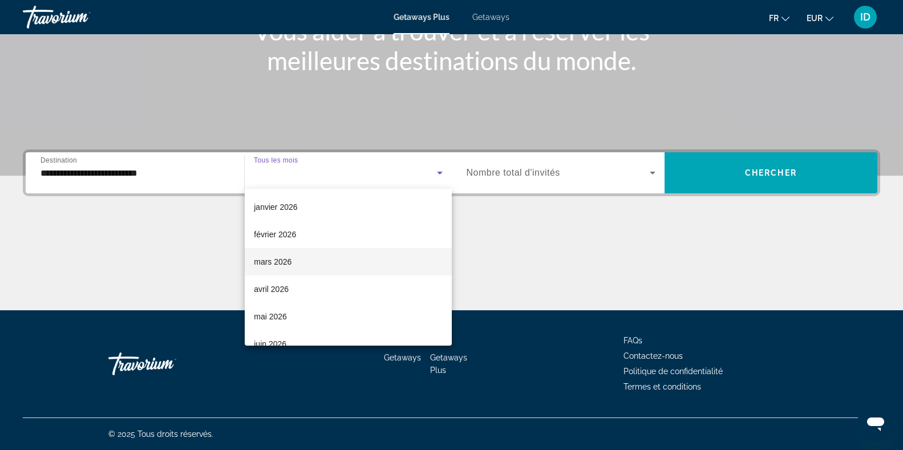
click at [297, 255] on mat-option "mars 2026" at bounding box center [348, 261] width 207 height 27
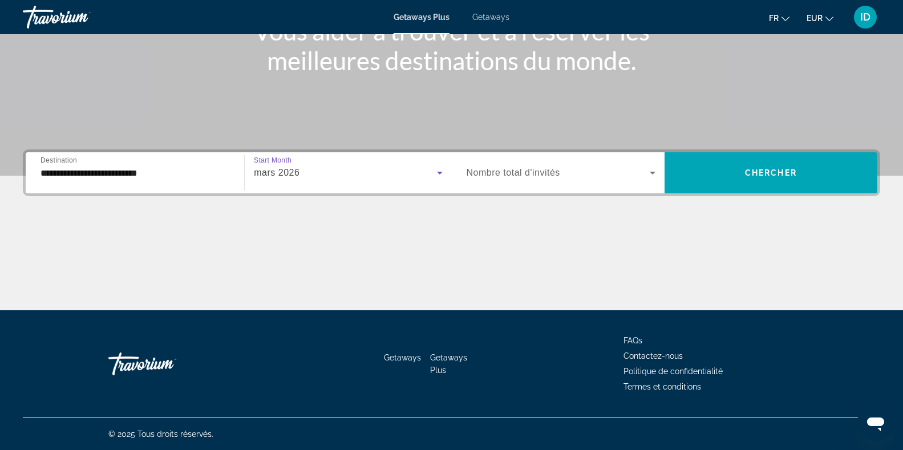
click at [633, 176] on span "Search widget" at bounding box center [558, 173] width 183 height 14
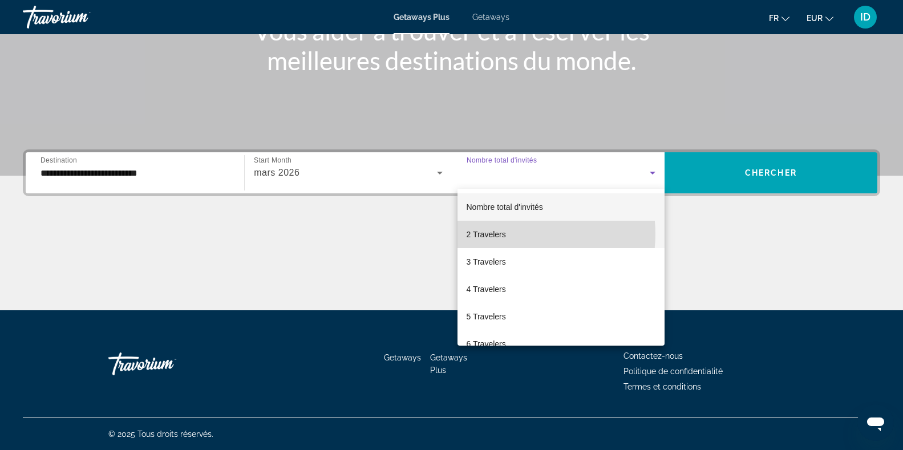
click at [513, 234] on mat-option "2 Travelers" at bounding box center [561, 234] width 207 height 27
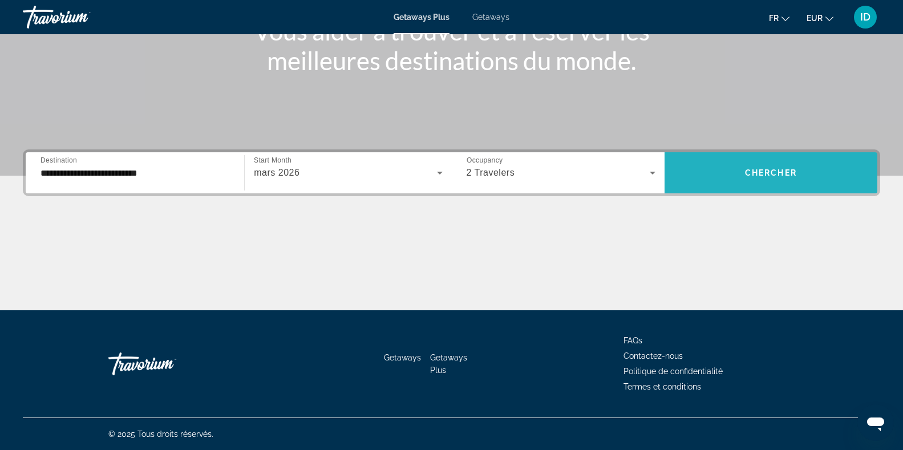
click at [777, 179] on span "Search widget" at bounding box center [771, 172] width 213 height 27
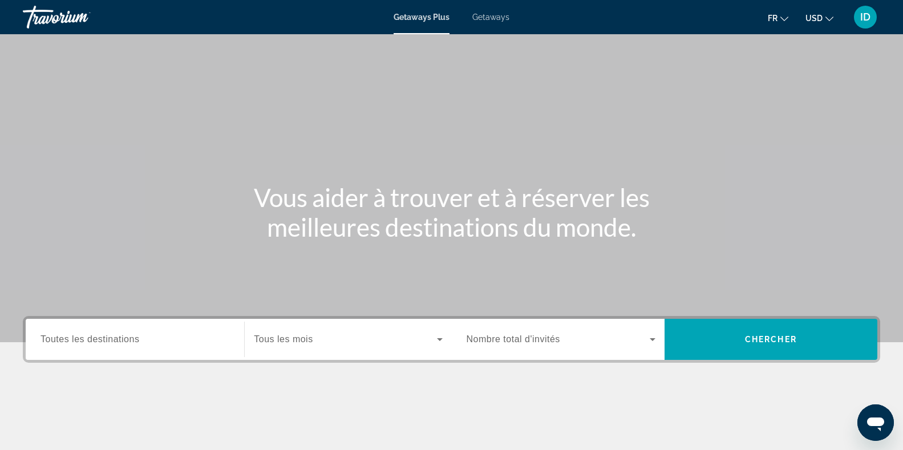
click at [491, 15] on span "Getaways" at bounding box center [490, 17] width 37 height 9
click at [123, 342] on span "Toutes les destinations" at bounding box center [90, 339] width 99 height 10
click at [123, 342] on input "Destination Toutes les destinations" at bounding box center [135, 340] width 189 height 14
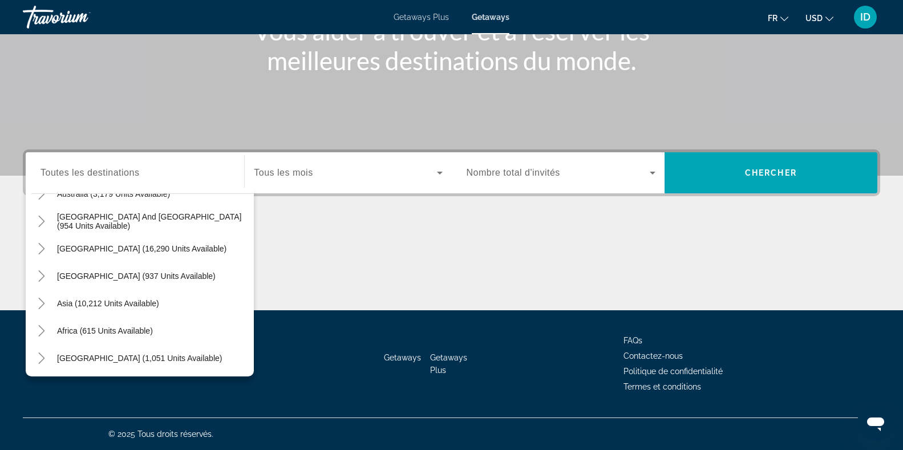
scroll to position [185, 0]
click at [143, 336] on span "Search widget" at bounding box center [152, 329] width 203 height 27
type input "**********"
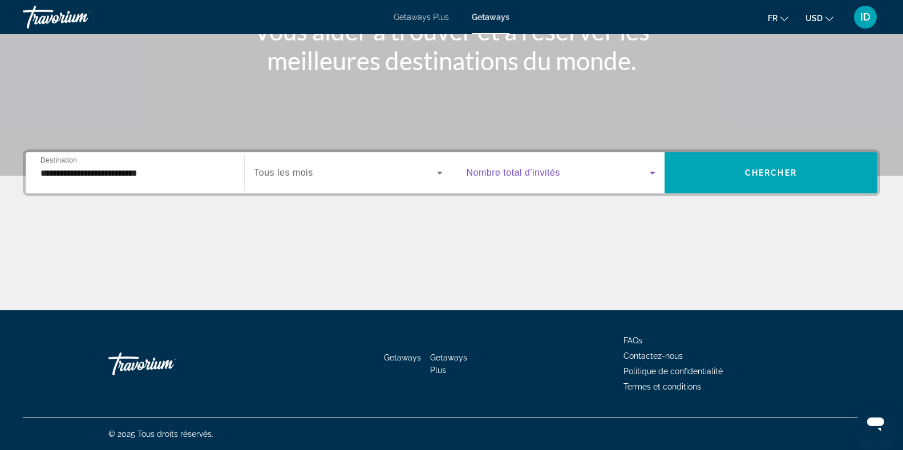
click at [584, 172] on span "Search widget" at bounding box center [558, 173] width 183 height 14
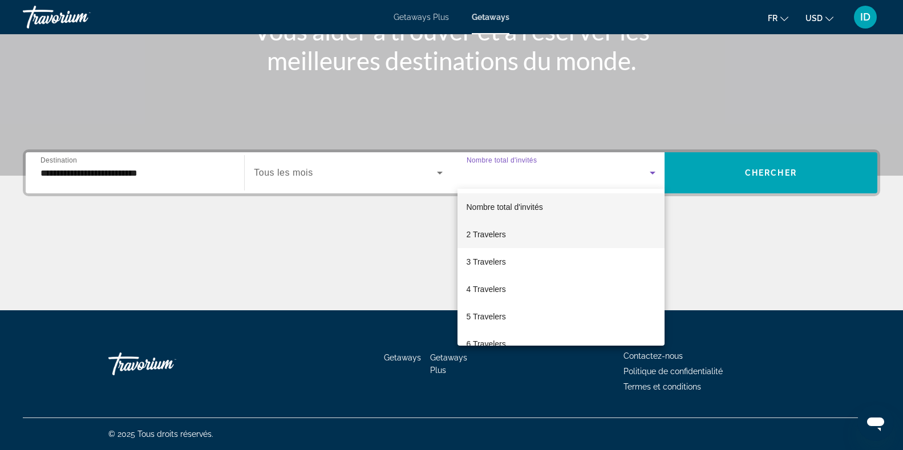
click at [493, 238] on span "2 Travelers" at bounding box center [486, 235] width 39 height 14
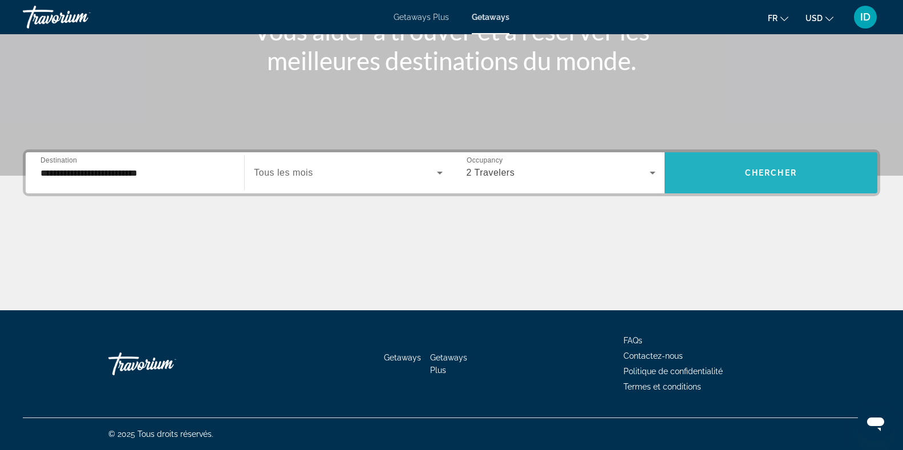
click at [790, 167] on span "Search widget" at bounding box center [771, 172] width 213 height 27
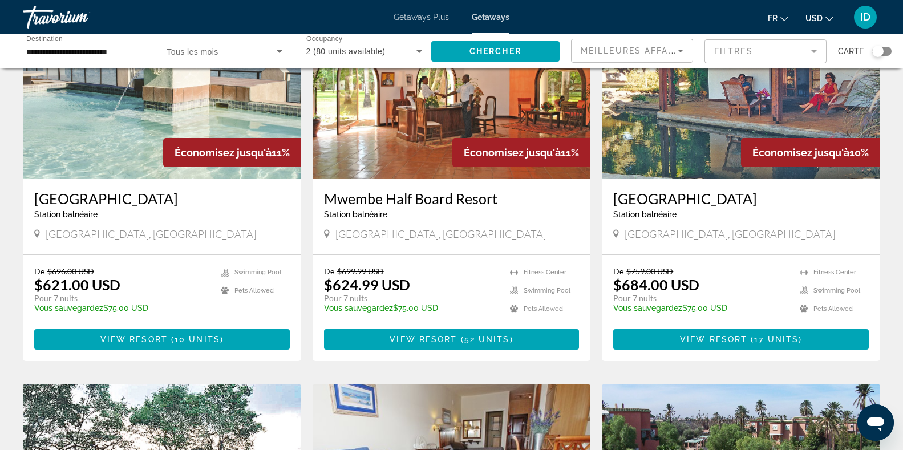
scroll to position [112, 0]
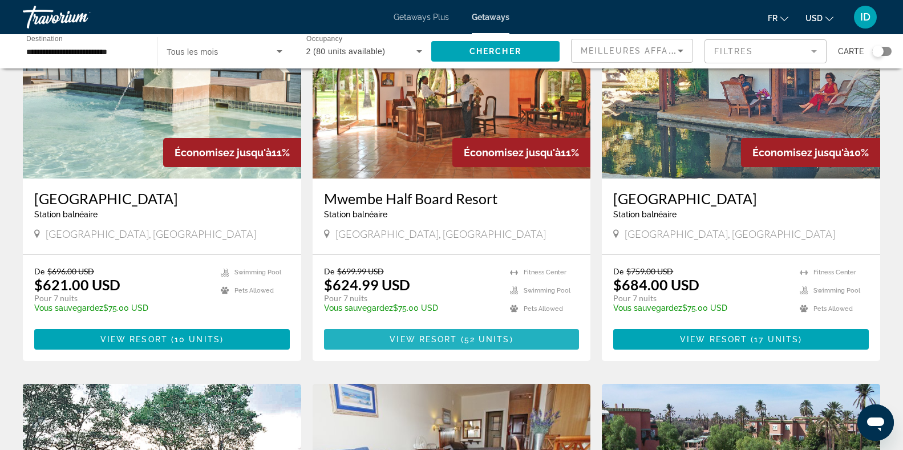
click at [513, 336] on span "( 52 units )" at bounding box center [485, 339] width 56 height 9
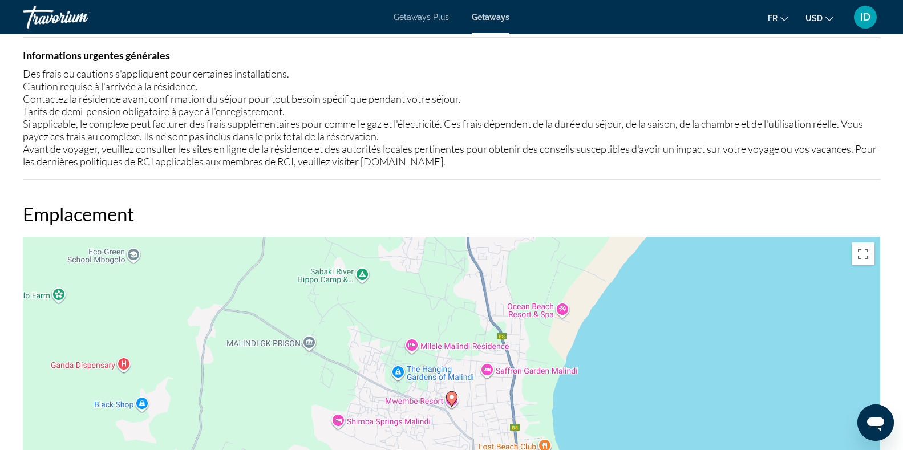
scroll to position [98, 0]
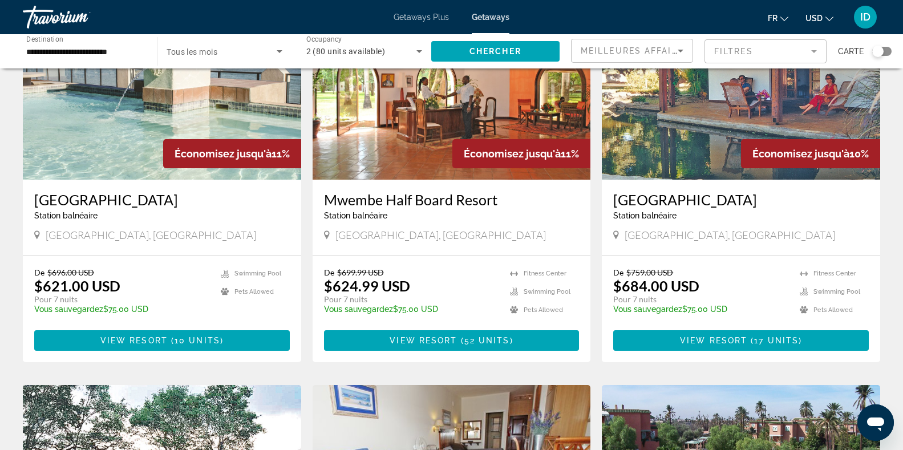
scroll to position [112, 0]
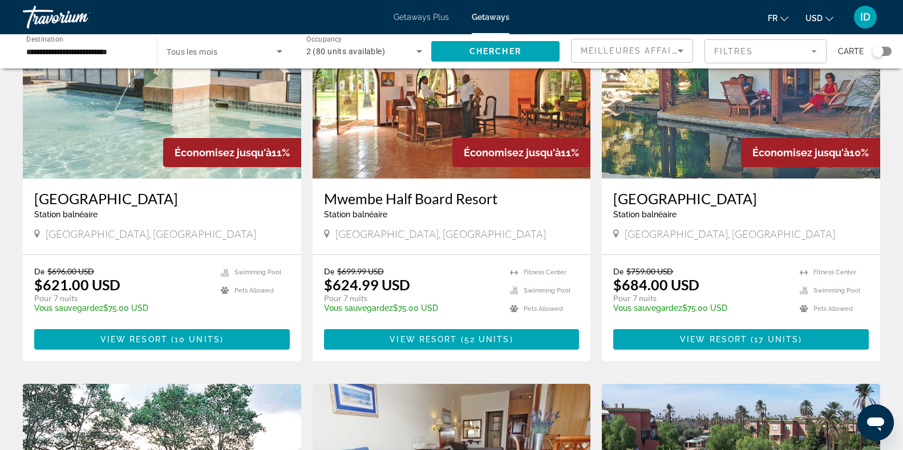
click at [825, 15] on button "USD USD ($) MXN (Mex$) CAD (Can$) GBP (£) EUR (€) AUD (A$) NZD (NZ$) CNY (CN¥)" at bounding box center [820, 18] width 28 height 17
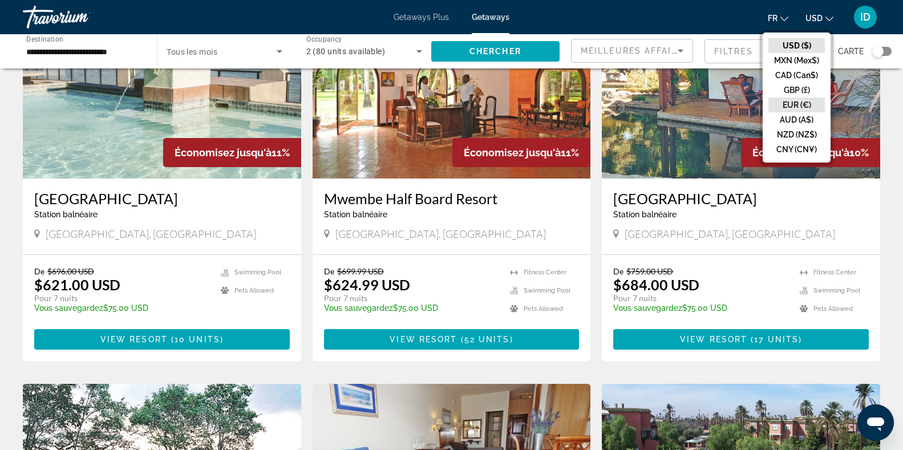
click at [792, 103] on button "EUR (€)" at bounding box center [797, 105] width 56 height 15
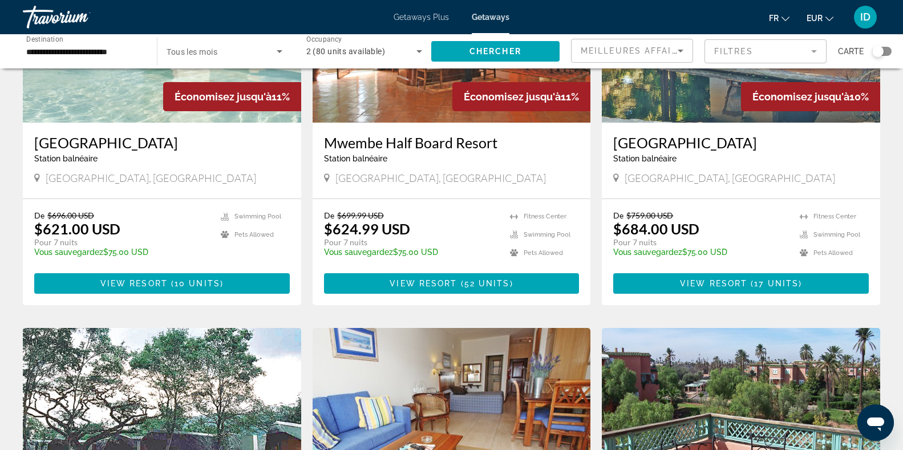
scroll to position [393, 0]
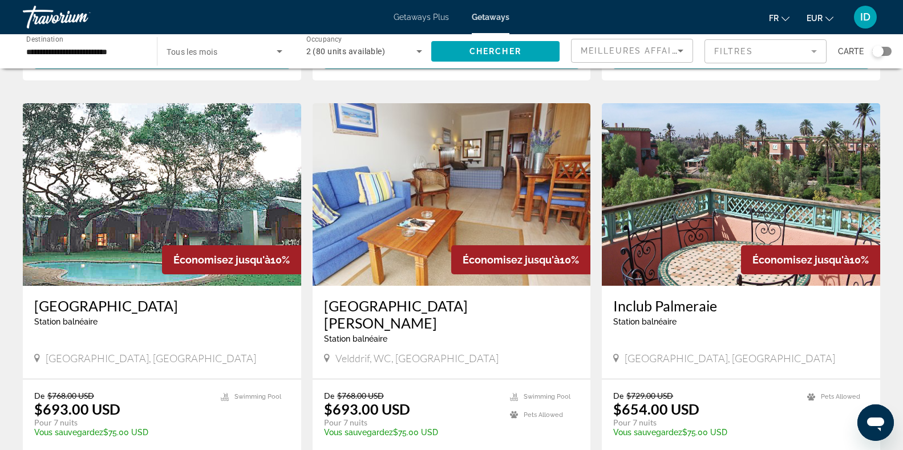
click at [768, 51] on mat-form-field "Filtres" at bounding box center [766, 51] width 122 height 24
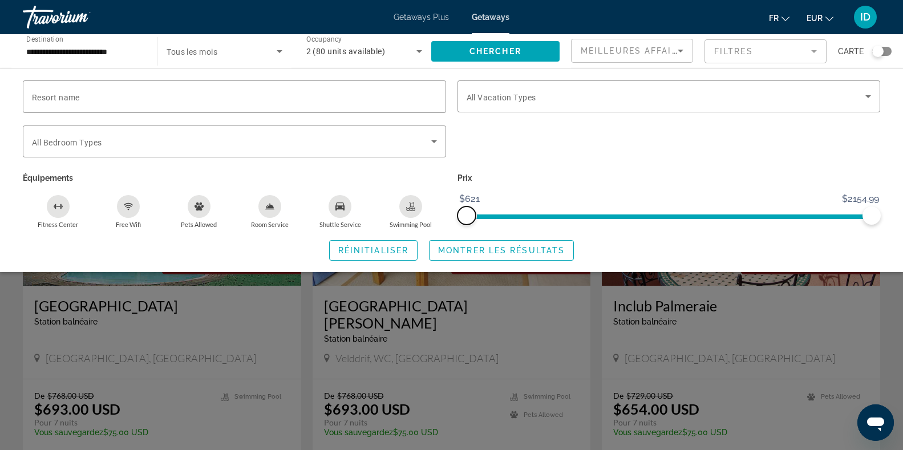
drag, startPoint x: 463, startPoint y: 213, endPoint x: 430, endPoint y: 216, distance: 33.3
click at [430, 216] on div "Resort name Vacation Types All Vacation Types Bedroom Types All Bedroom Types É…" at bounding box center [451, 154] width 869 height 148
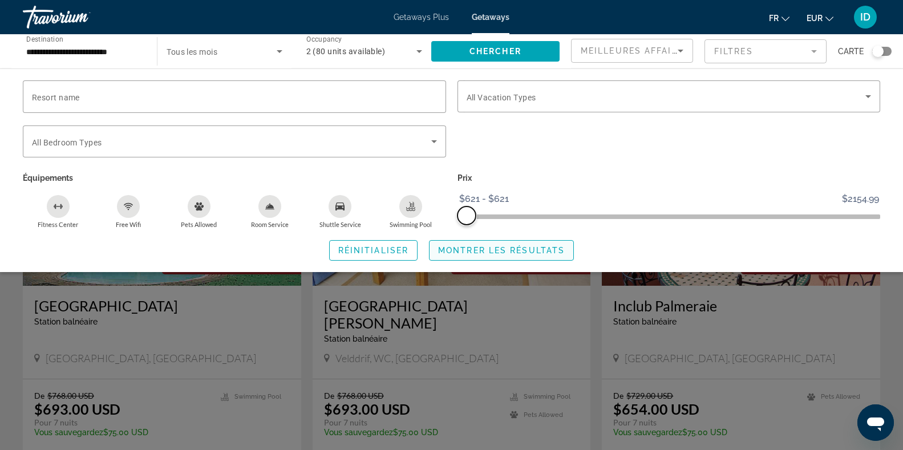
drag, startPoint x: 876, startPoint y: 208, endPoint x: 459, endPoint y: 240, distance: 418.3
click at [459, 240] on div "Resort name Vacation Types All Vacation Types Bedroom Types All Bedroom Types É…" at bounding box center [451, 170] width 903 height 180
click at [487, 251] on span "Montrer les résultats" at bounding box center [501, 250] width 127 height 9
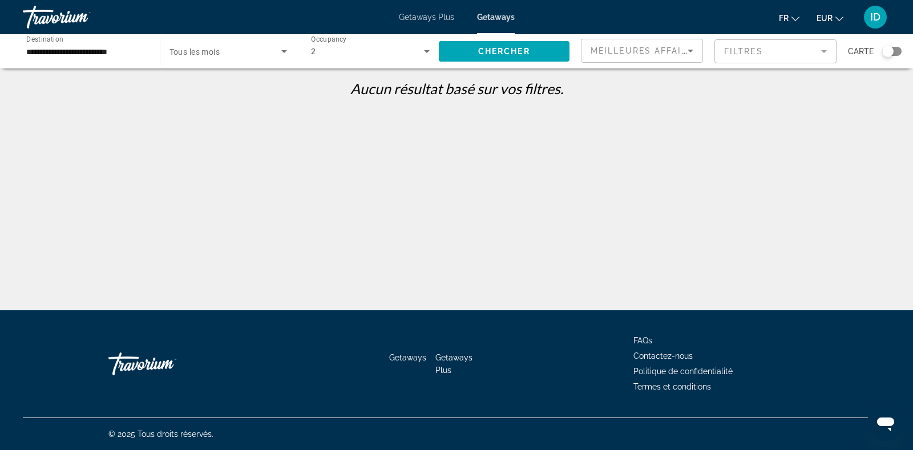
click at [769, 51] on mat-form-field "Filtres" at bounding box center [775, 51] width 122 height 24
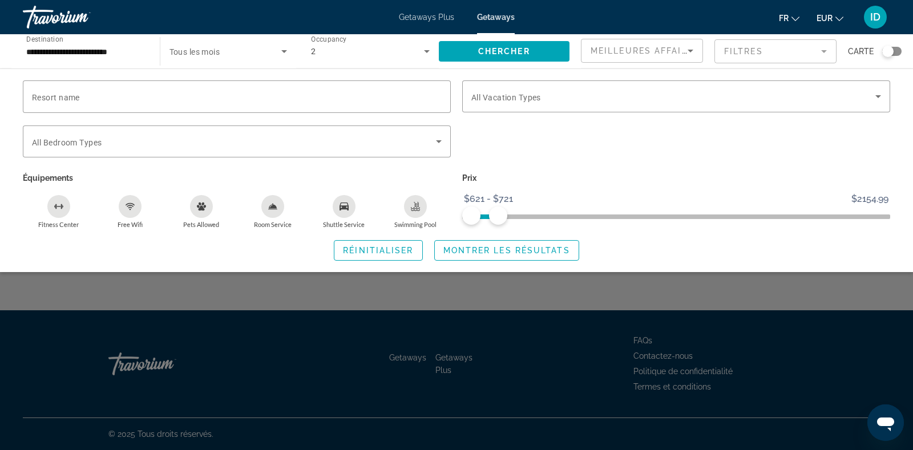
click at [498, 215] on span "ngx-slider" at bounding box center [676, 217] width 428 height 5
click at [498, 247] on span "Montrer les résultats" at bounding box center [506, 250] width 127 height 9
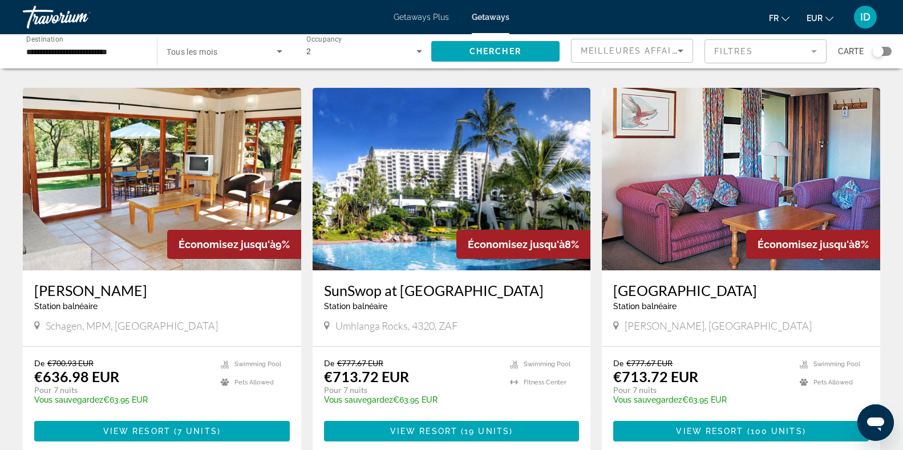
scroll to position [431, 0]
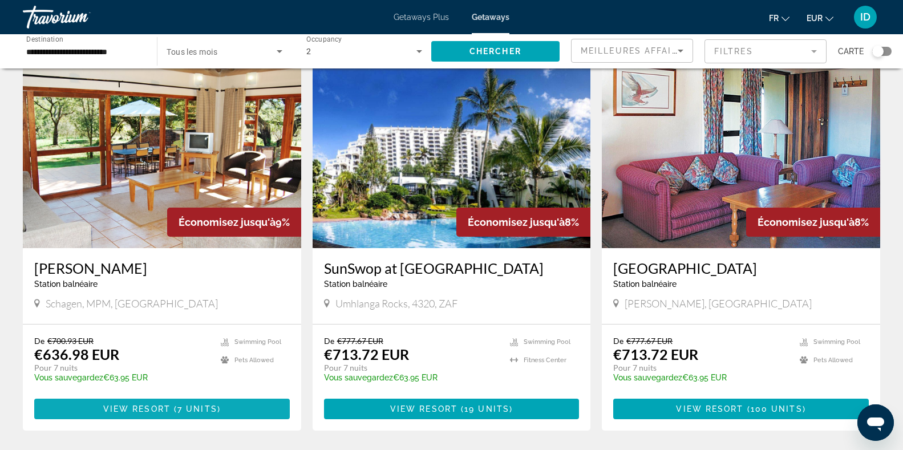
click at [143, 413] on span "View Resort" at bounding box center [136, 409] width 67 height 9
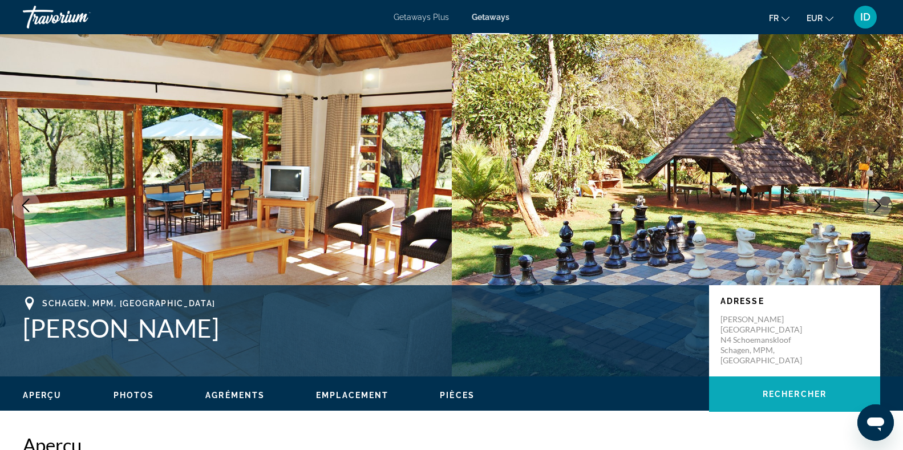
click at [807, 391] on span "Rechercher" at bounding box center [795, 394] width 64 height 9
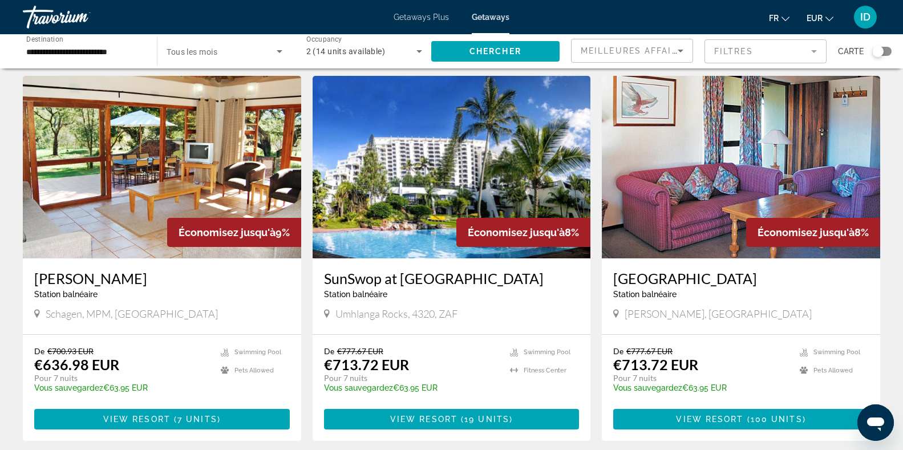
scroll to position [431, 0]
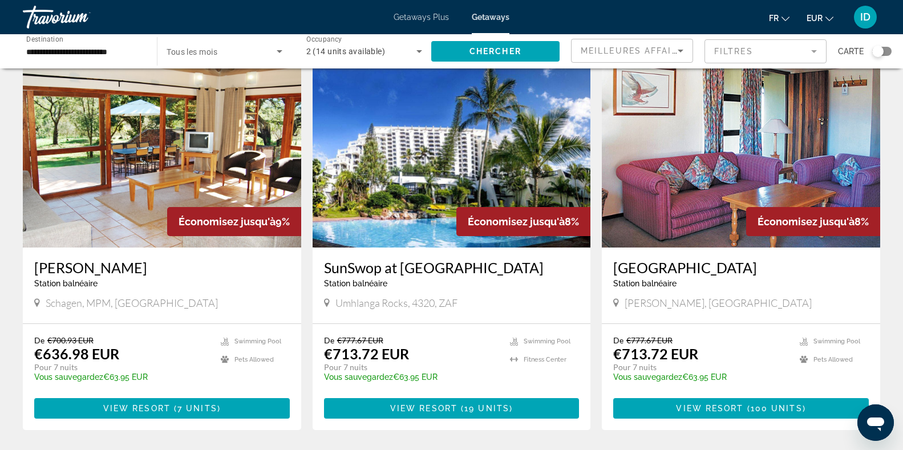
click at [198, 137] on img "Main content" at bounding box center [162, 156] width 278 height 183
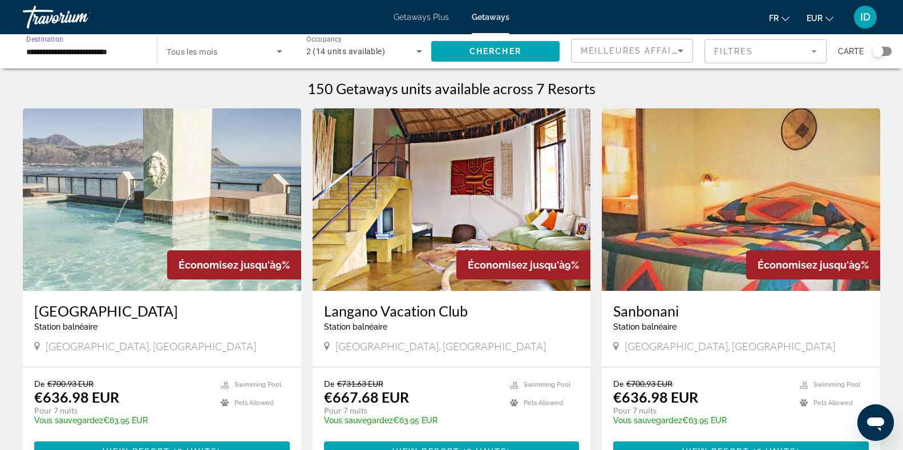
click at [135, 52] on input "**********" at bounding box center [84, 52] width 116 height 14
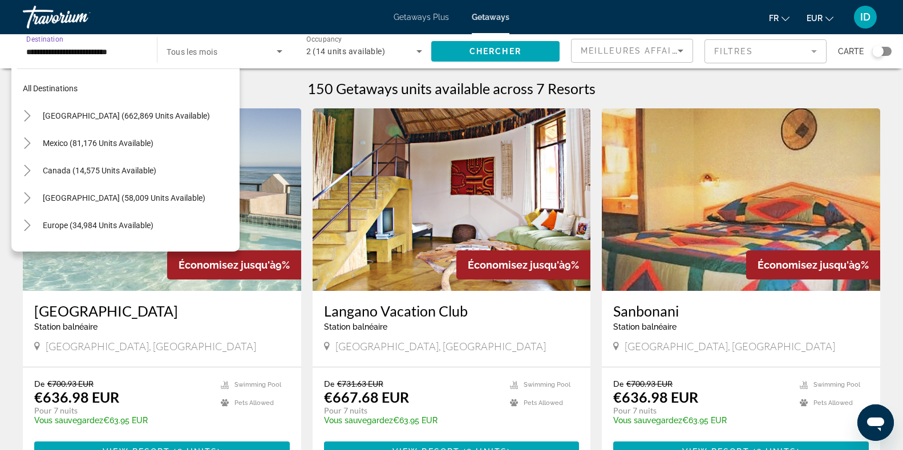
scroll to position [232, 0]
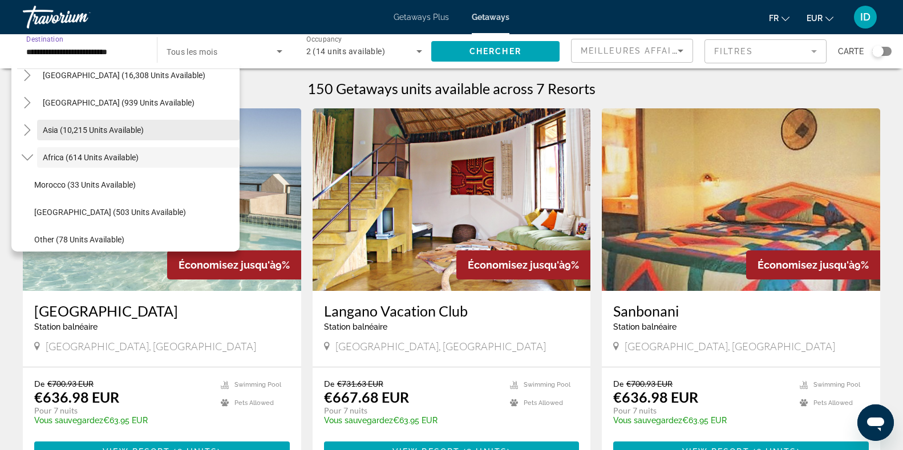
click at [112, 141] on span "Search widget" at bounding box center [138, 129] width 203 height 27
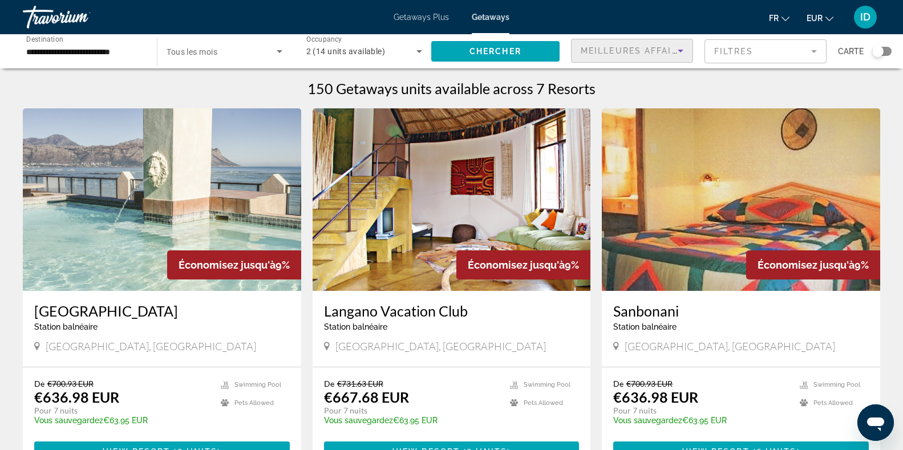
click at [679, 45] on icon "Sort by" at bounding box center [681, 51] width 14 height 14
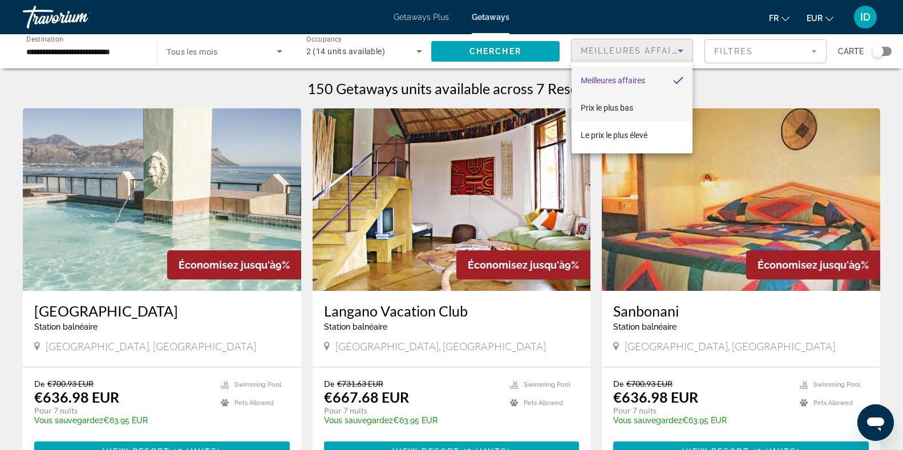
click at [610, 105] on span "Prix ​​le plus bas" at bounding box center [607, 107] width 52 height 9
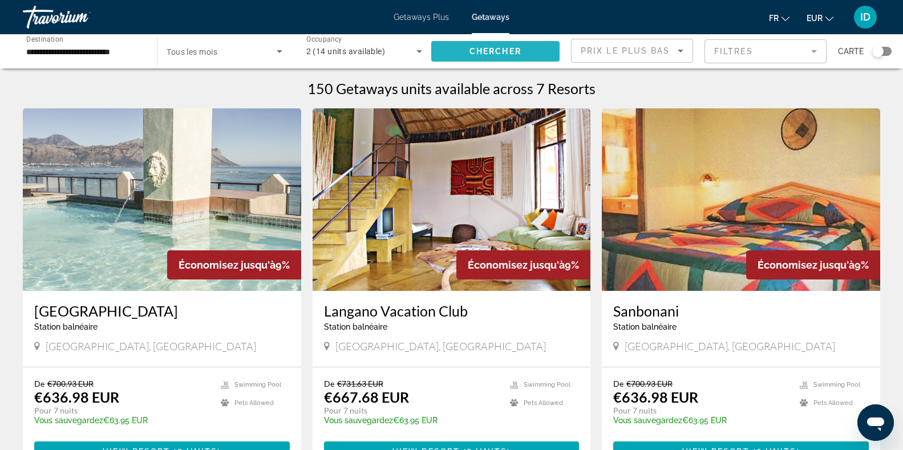
click at [516, 57] on span "Search widget" at bounding box center [495, 51] width 128 height 27
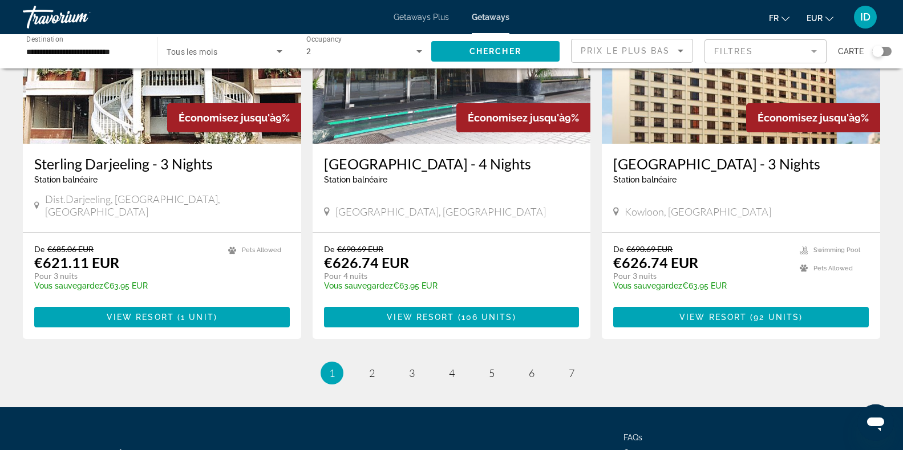
scroll to position [1368, 0]
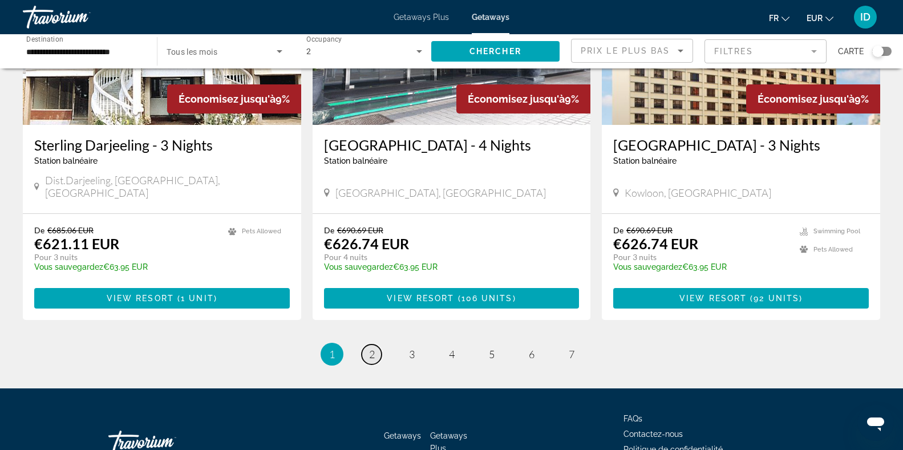
click at [371, 348] on span "2" at bounding box center [372, 354] width 6 height 13
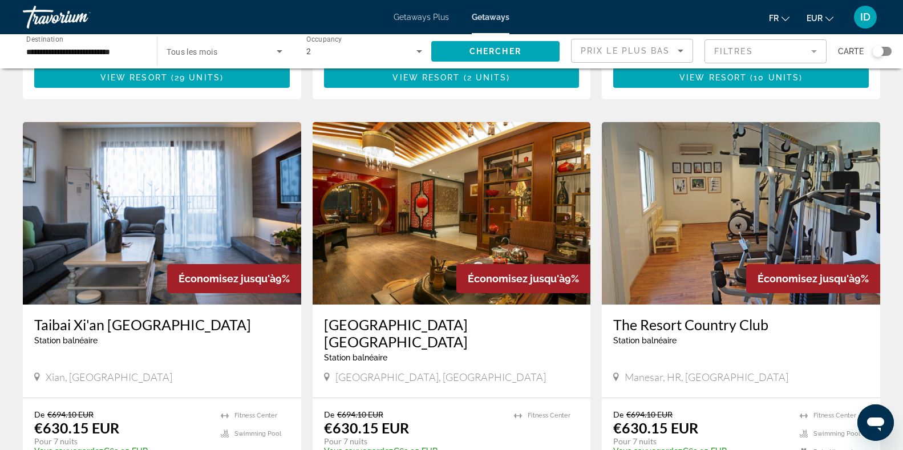
scroll to position [394, 0]
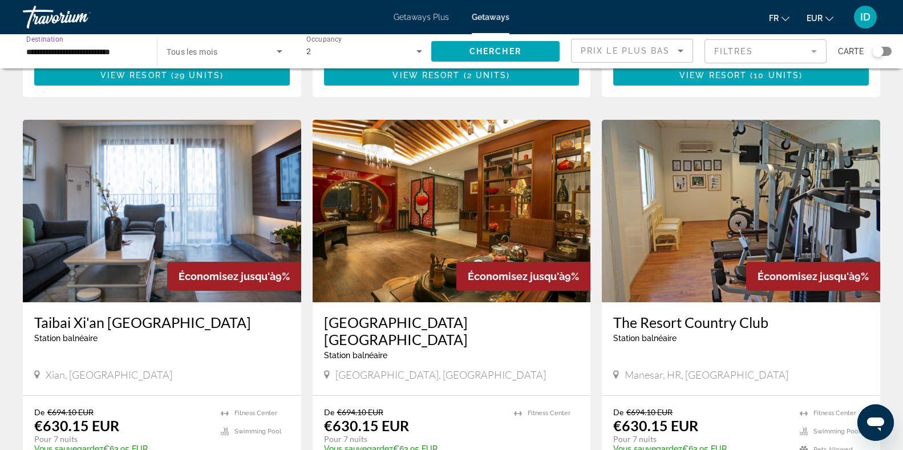
click at [111, 50] on input "**********" at bounding box center [84, 52] width 116 height 14
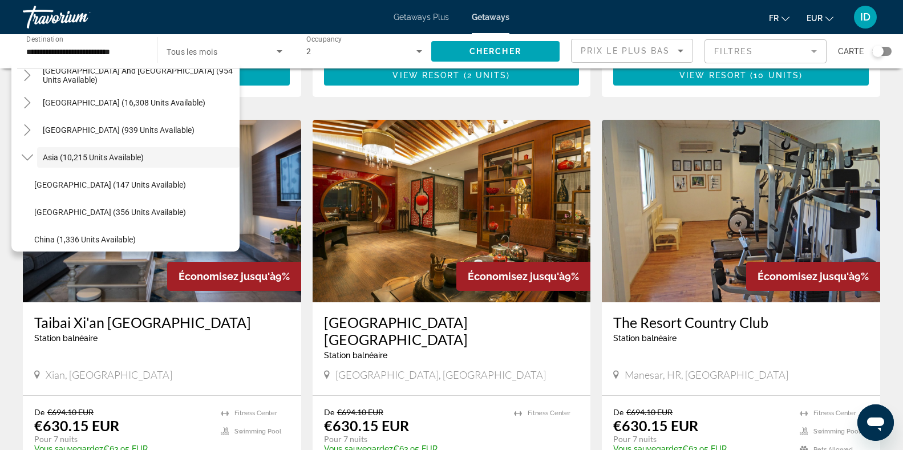
scroll to position [142, 0]
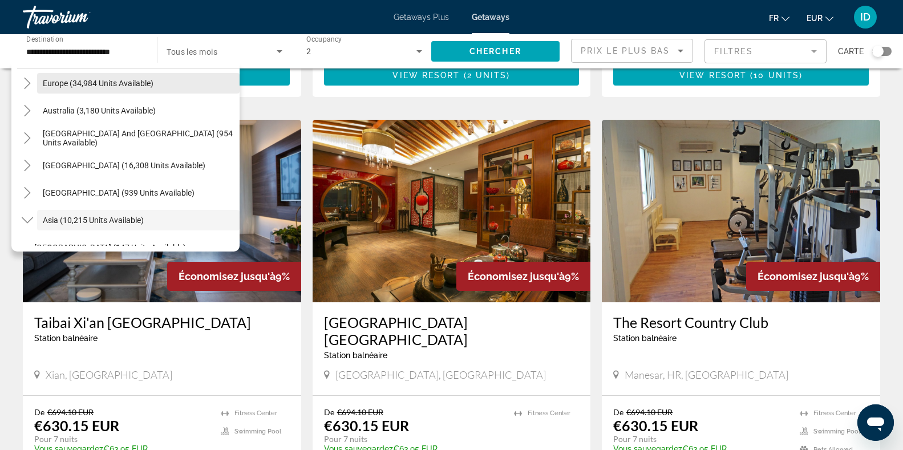
click at [159, 90] on span "Search widget" at bounding box center [138, 83] width 203 height 27
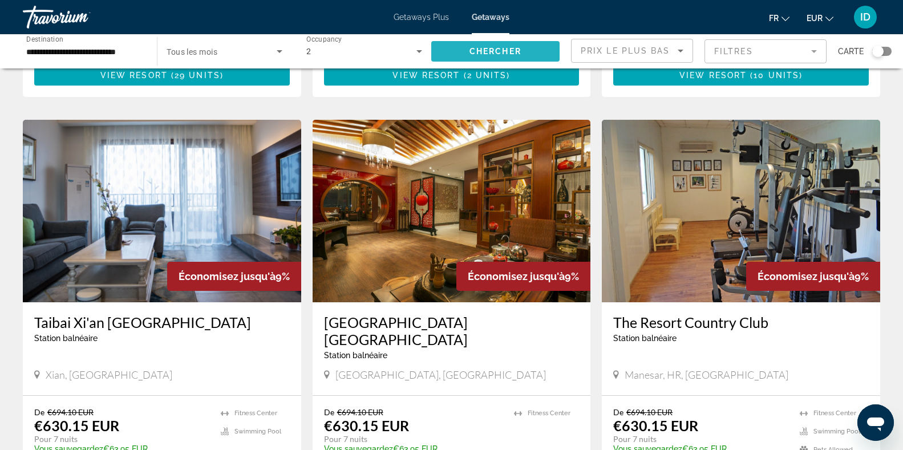
click at [522, 50] on span "Search widget" at bounding box center [495, 51] width 128 height 27
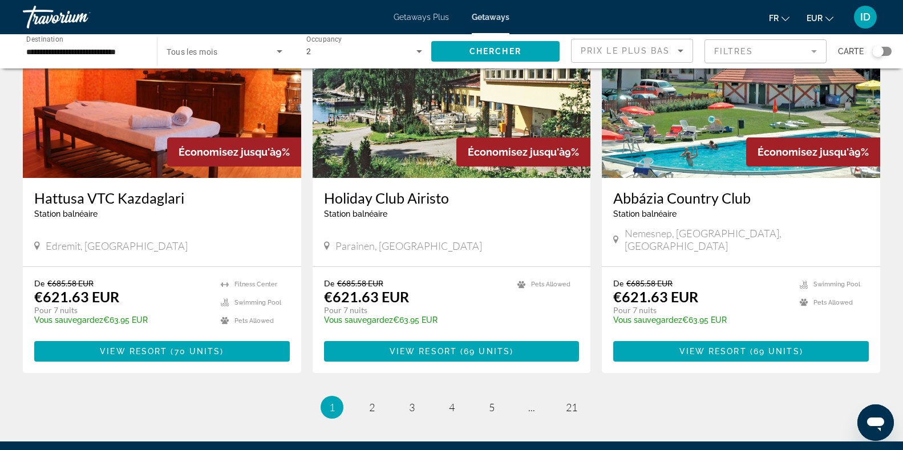
scroll to position [1396, 0]
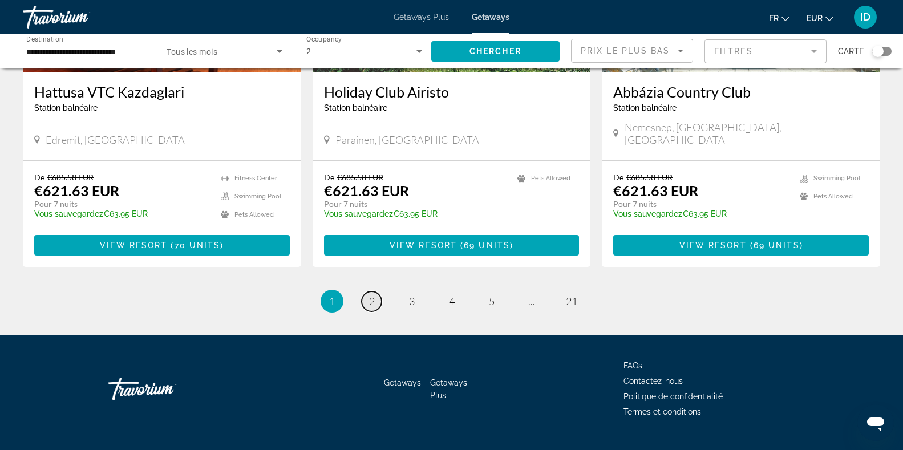
click at [377, 292] on link "page 2" at bounding box center [372, 302] width 20 height 20
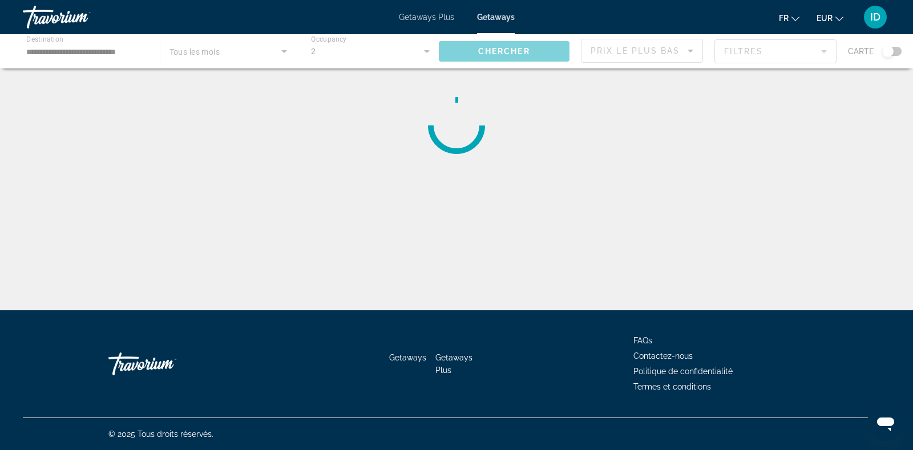
click at [898, 49] on div "Main content" at bounding box center [456, 51] width 913 height 34
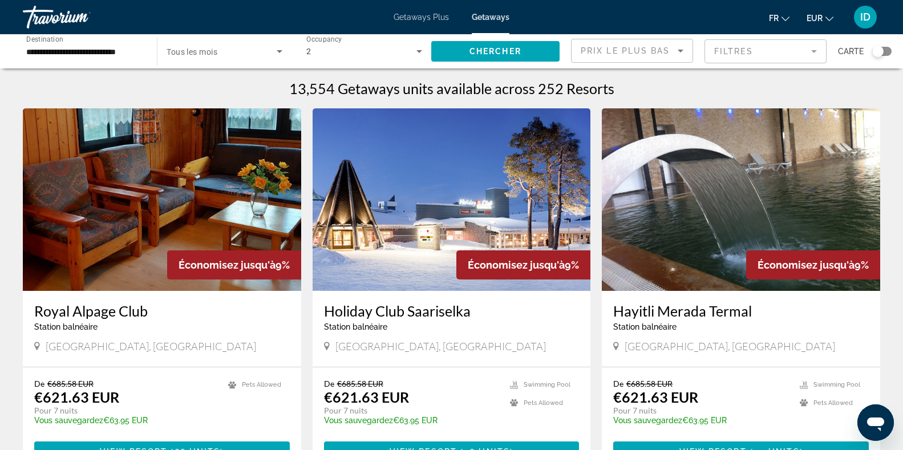
click at [891, 52] on div "Search widget" at bounding box center [881, 51] width 19 height 9
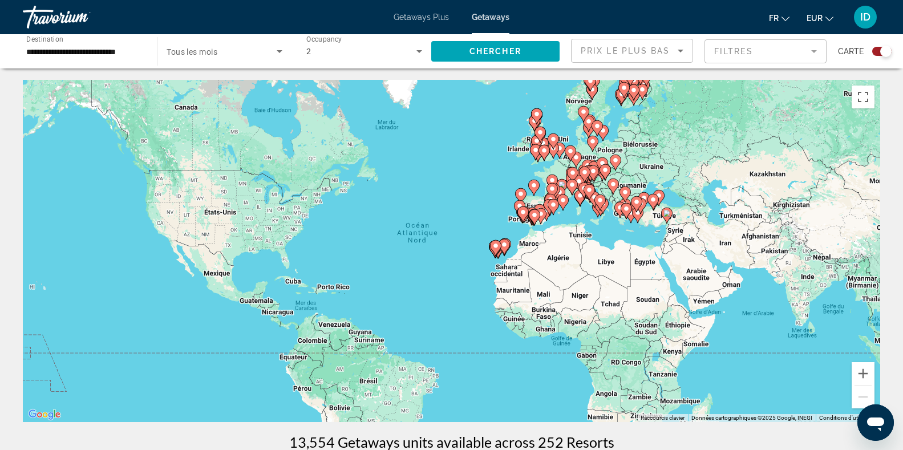
click at [562, 190] on image "Main content" at bounding box center [559, 192] width 7 height 7
click at [562, 190] on g "Main content" at bounding box center [559, 195] width 11 height 16
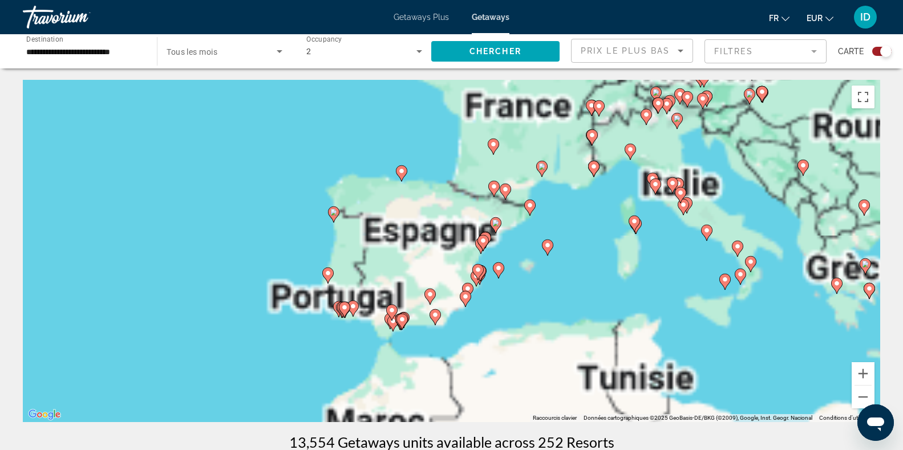
click at [562, 190] on div "Pour activer le glissement avec le clavier, appuyez sur Alt+Entrée. Une fois ce…" at bounding box center [452, 251] width 858 height 342
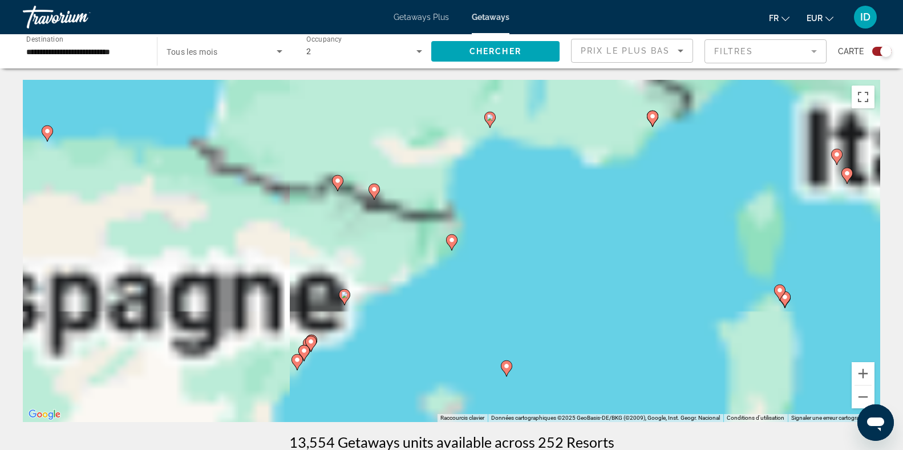
click at [562, 190] on div "Pour activer le glissement avec le clavier, appuyez sur Alt+Entrée. Une fois ce…" at bounding box center [452, 251] width 858 height 342
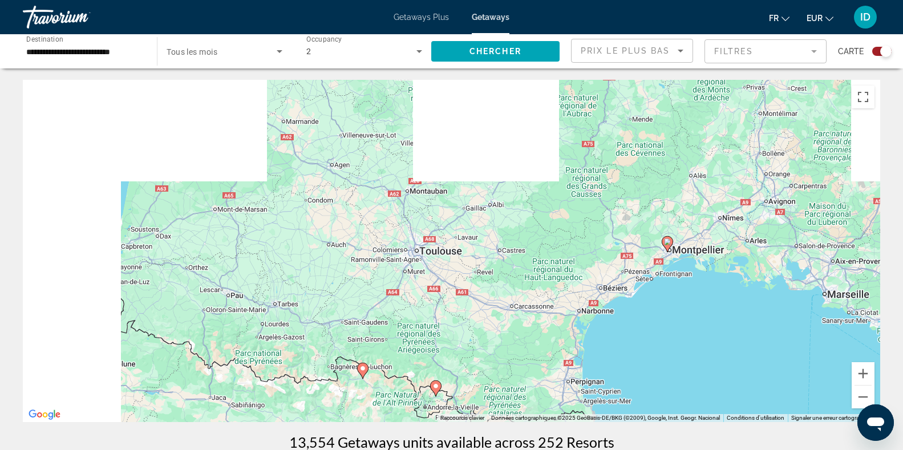
drag, startPoint x: 482, startPoint y: 155, endPoint x: 732, endPoint y: 364, distance: 326.5
click at [732, 364] on div "Pour activer le glissement avec le clavier, appuyez sur Alt+Entrée. Une fois ce…" at bounding box center [452, 251] width 858 height 342
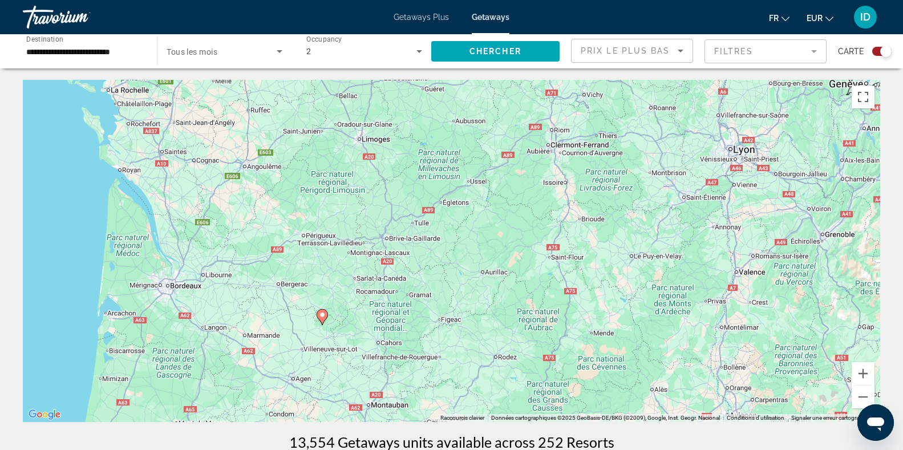
drag, startPoint x: 573, startPoint y: 241, endPoint x: 531, endPoint y: 430, distance: 193.0
click at [866, 398] on button "Zoom arrière" at bounding box center [863, 397] width 23 height 23
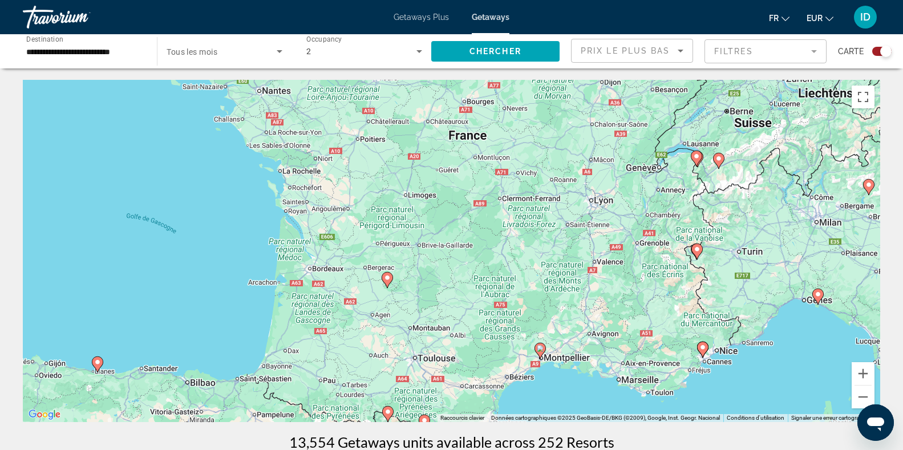
click at [385, 277] on image "Main content" at bounding box center [387, 277] width 7 height 7
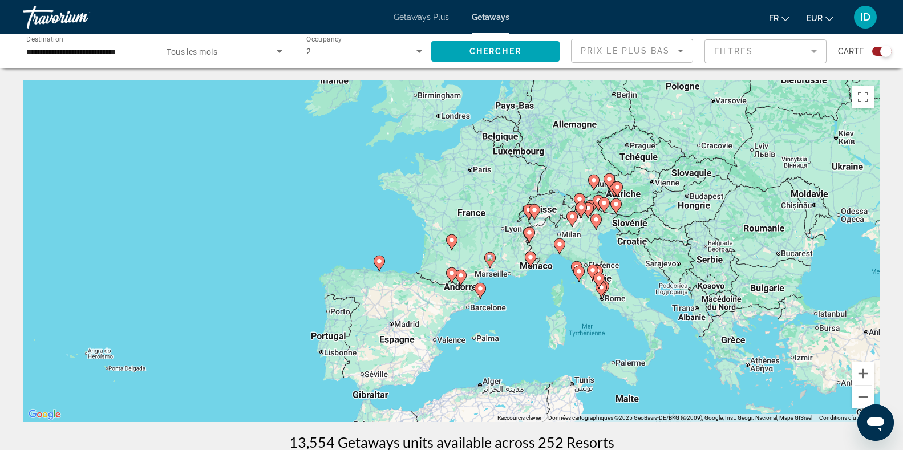
click at [453, 241] on image "Main content" at bounding box center [452, 240] width 7 height 7
type input "**********"
click at [453, 241] on image "Main content" at bounding box center [452, 240] width 7 height 7
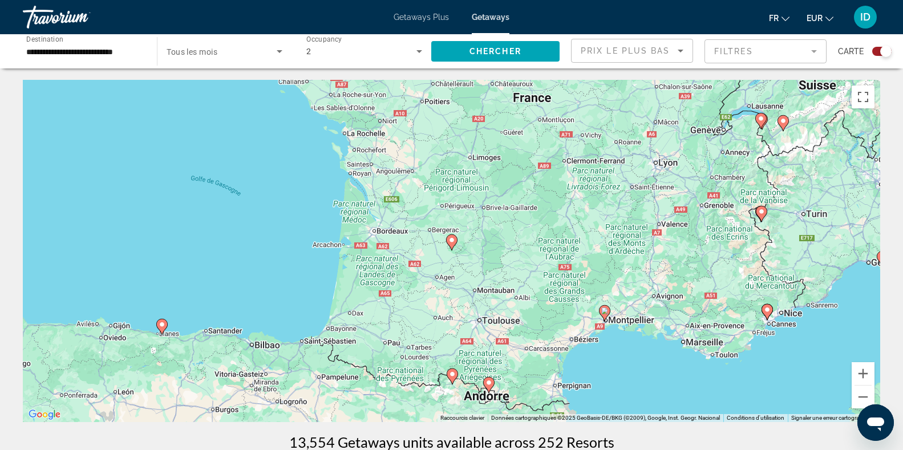
click at [453, 241] on image "Main content" at bounding box center [452, 240] width 7 height 7
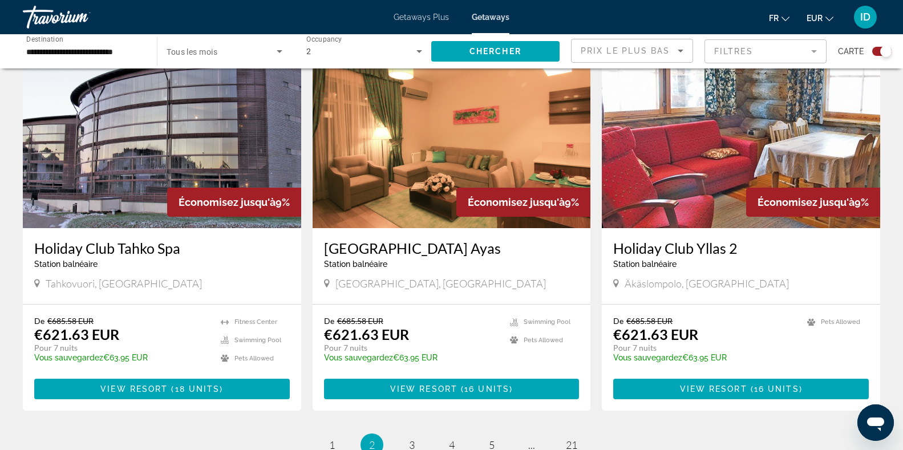
scroll to position [1750, 0]
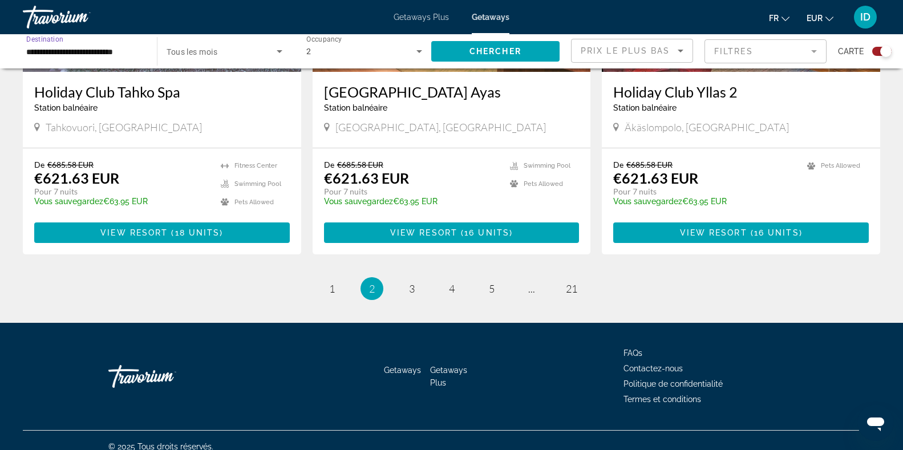
click at [67, 48] on input "**********" at bounding box center [84, 52] width 116 height 14
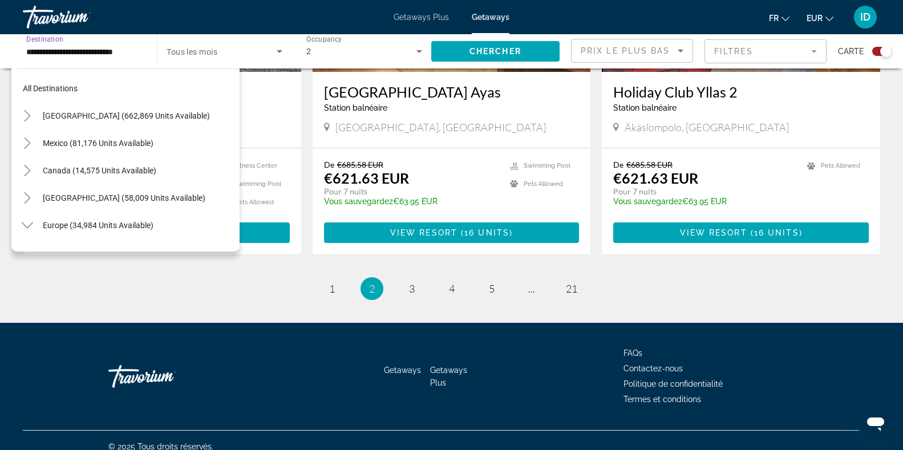
scroll to position [260, 0]
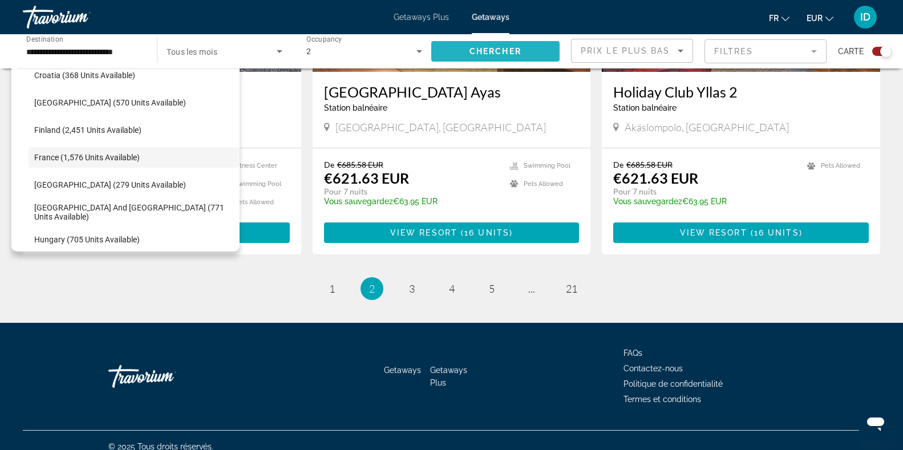
click at [435, 51] on span "Search widget" at bounding box center [495, 51] width 128 height 27
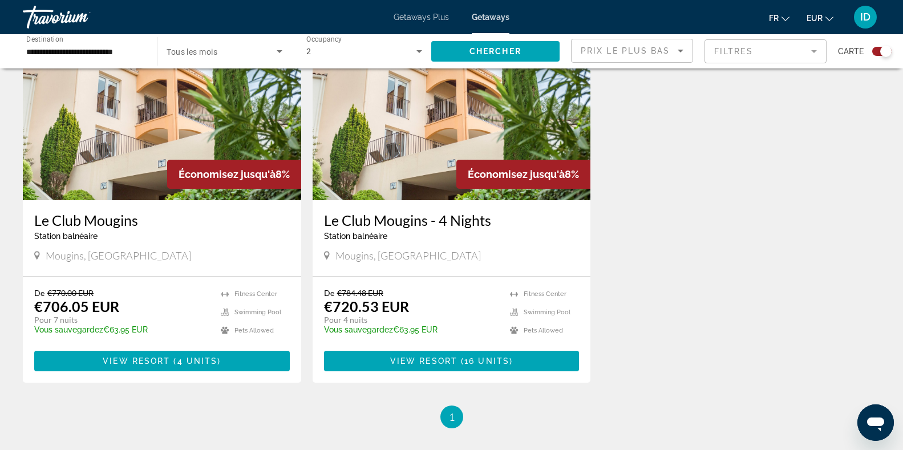
scroll to position [833, 0]
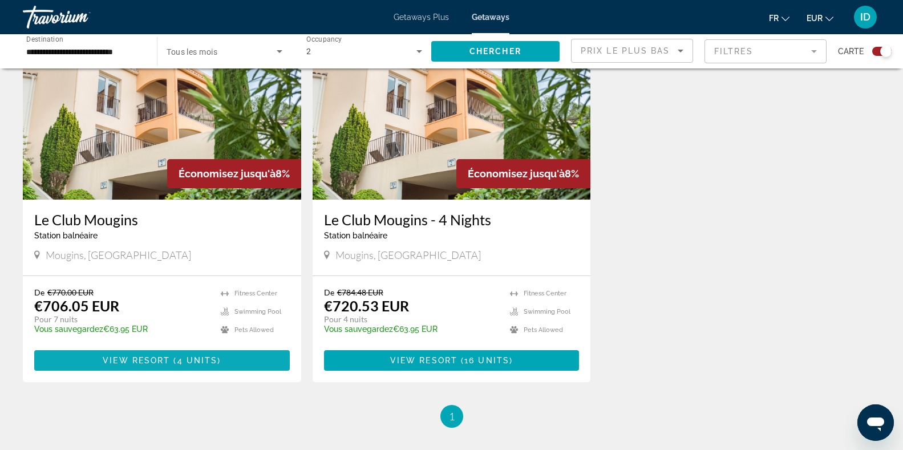
click at [208, 357] on span "4 units" at bounding box center [197, 360] width 41 height 9
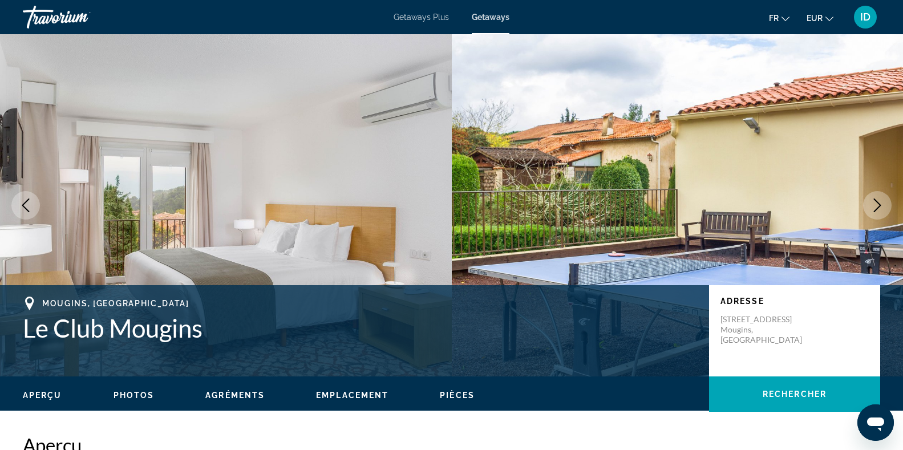
click at [879, 205] on icon "Next image" at bounding box center [878, 206] width 14 height 14
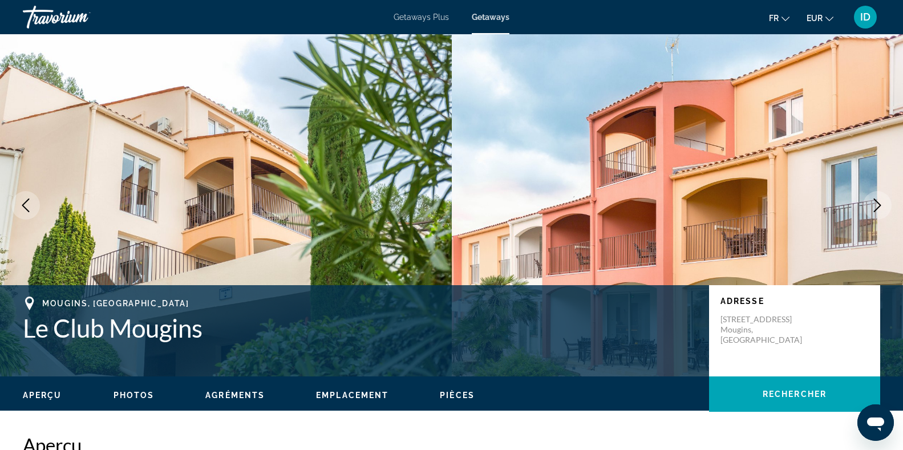
click at [879, 205] on icon "Next image" at bounding box center [878, 206] width 14 height 14
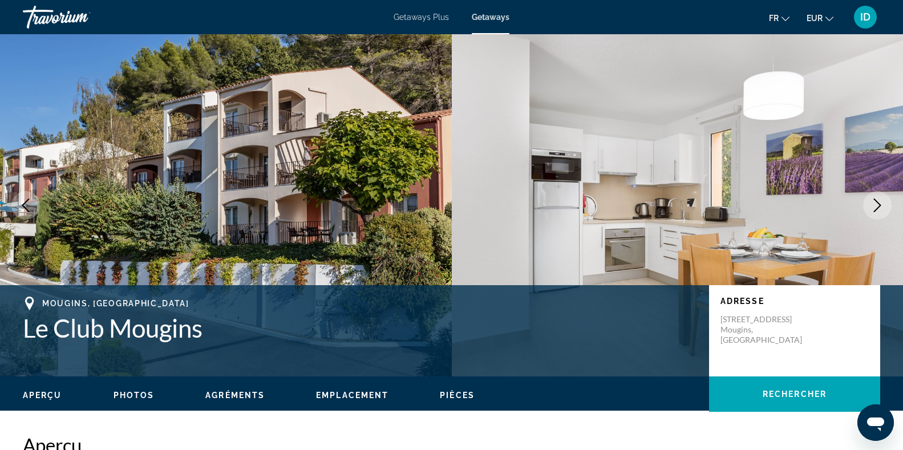
click at [879, 205] on icon "Next image" at bounding box center [878, 206] width 14 height 14
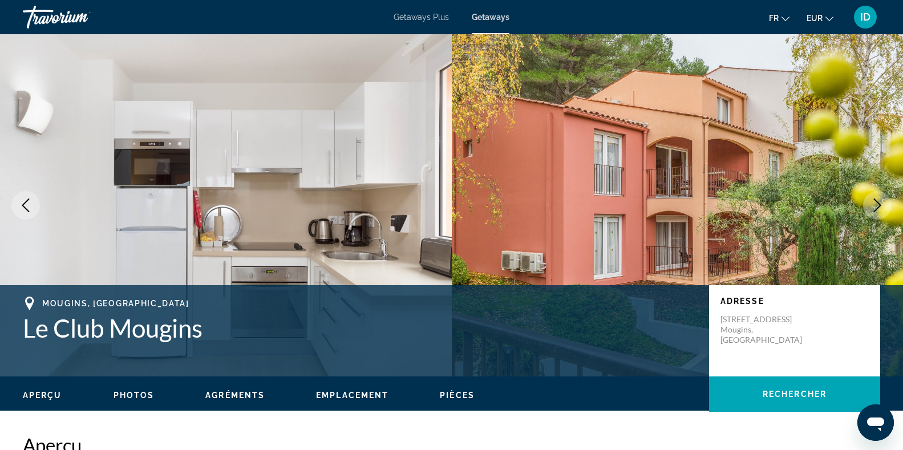
click at [879, 205] on icon "Next image" at bounding box center [878, 206] width 14 height 14
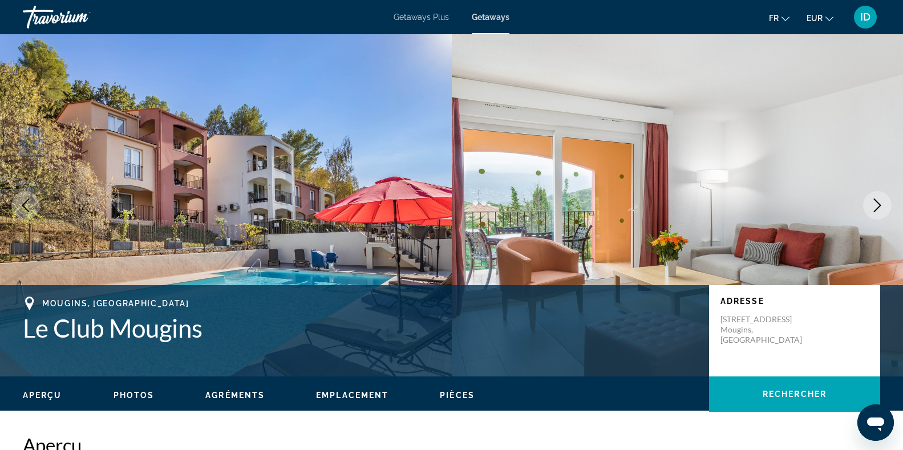
click at [879, 205] on icon "Next image" at bounding box center [878, 206] width 14 height 14
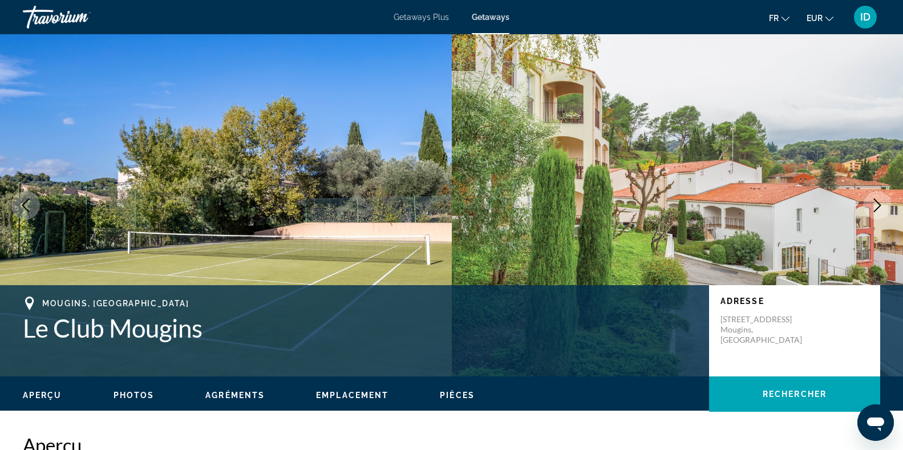
click at [879, 205] on icon "Next image" at bounding box center [878, 206] width 14 height 14
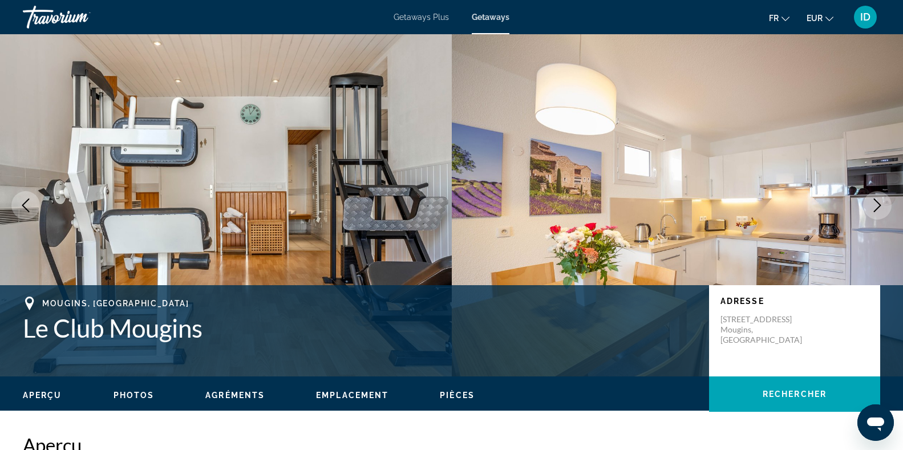
click at [879, 205] on icon "Next image" at bounding box center [878, 206] width 14 height 14
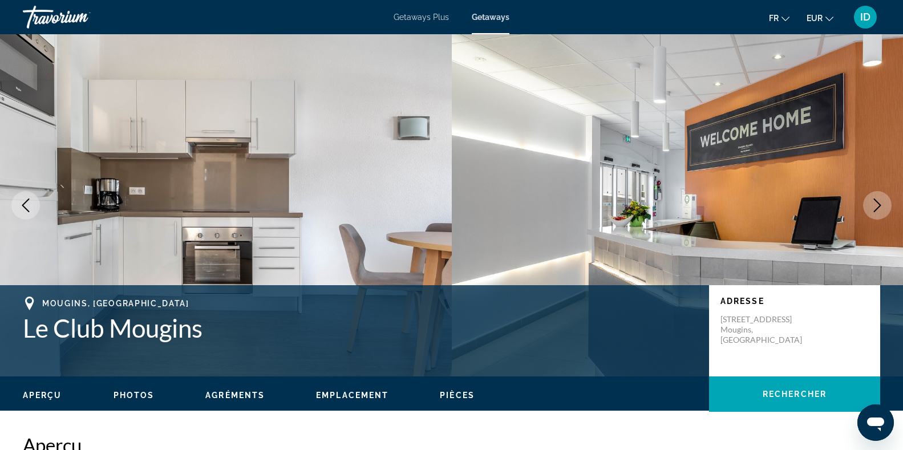
click at [879, 205] on icon "Next image" at bounding box center [878, 206] width 14 height 14
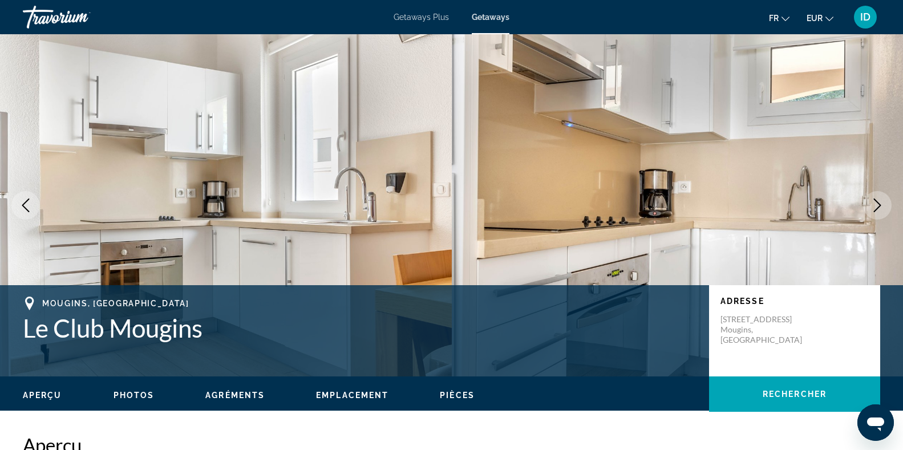
click at [879, 205] on icon "Next image" at bounding box center [878, 206] width 14 height 14
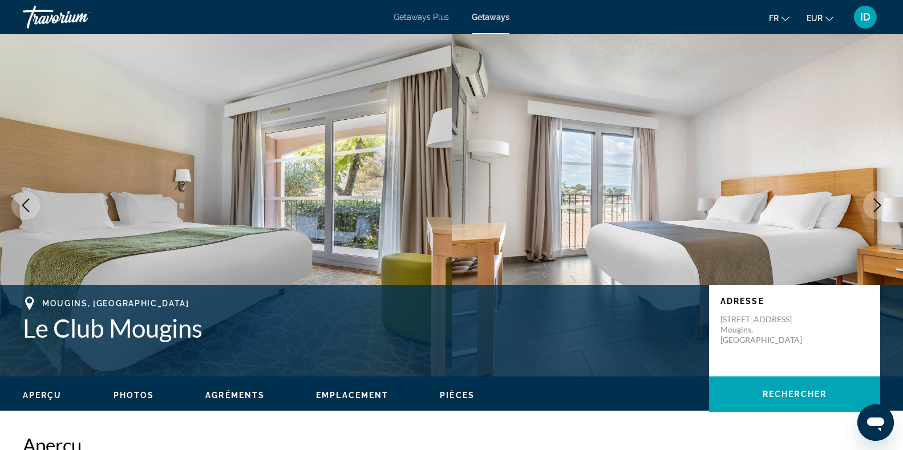
click at [879, 205] on icon "Next image" at bounding box center [878, 206] width 14 height 14
